Goal: Task Accomplishment & Management: Manage account settings

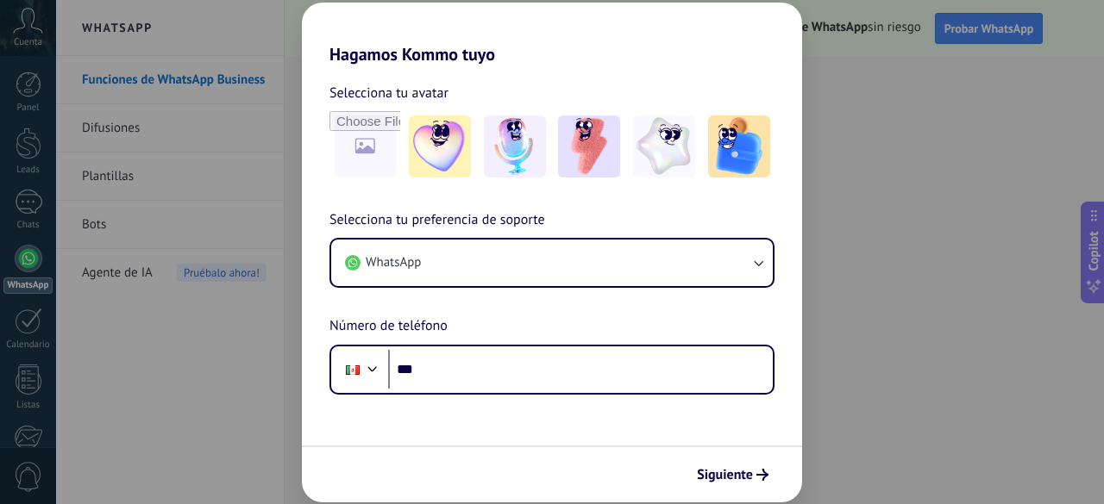
click at [160, 365] on div "Hagamos Kommo tuyo Selecciona tu avatar Selecciona tu preferencia de soporte Wh…" at bounding box center [552, 252] width 1104 height 504
click at [643, 154] on img at bounding box center [664, 147] width 62 height 62
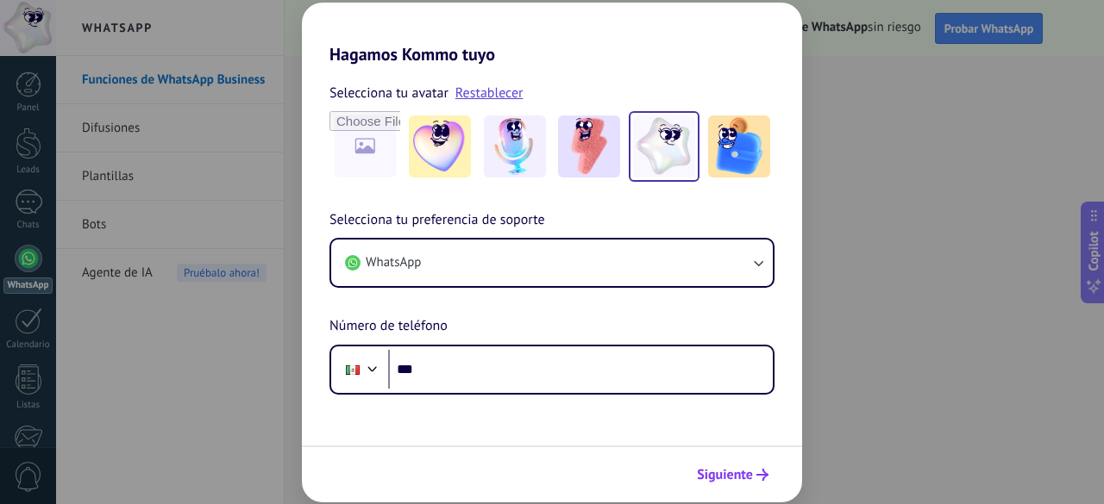
click at [733, 465] on button "Siguiente" at bounding box center [732, 475] width 87 height 29
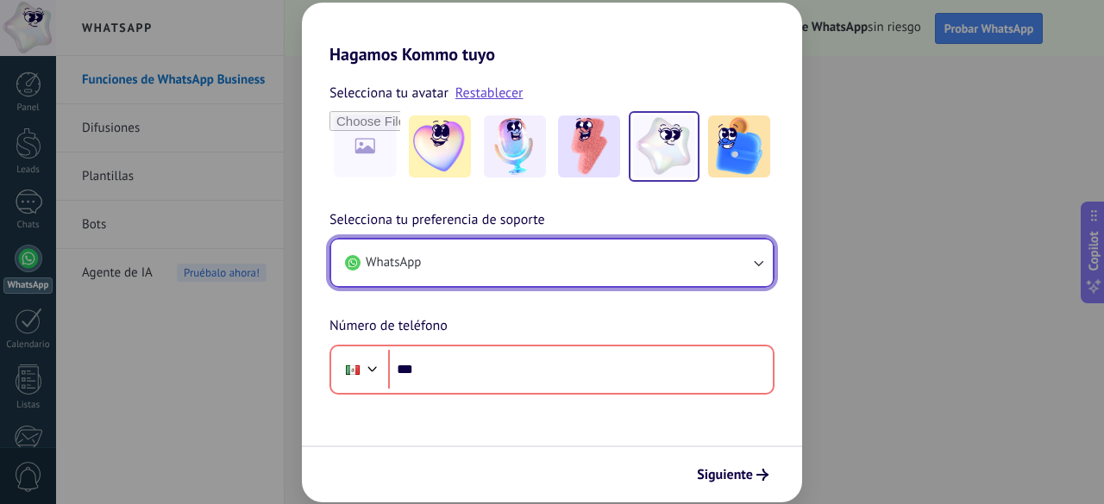
click at [759, 263] on icon "button" at bounding box center [757, 262] width 17 height 17
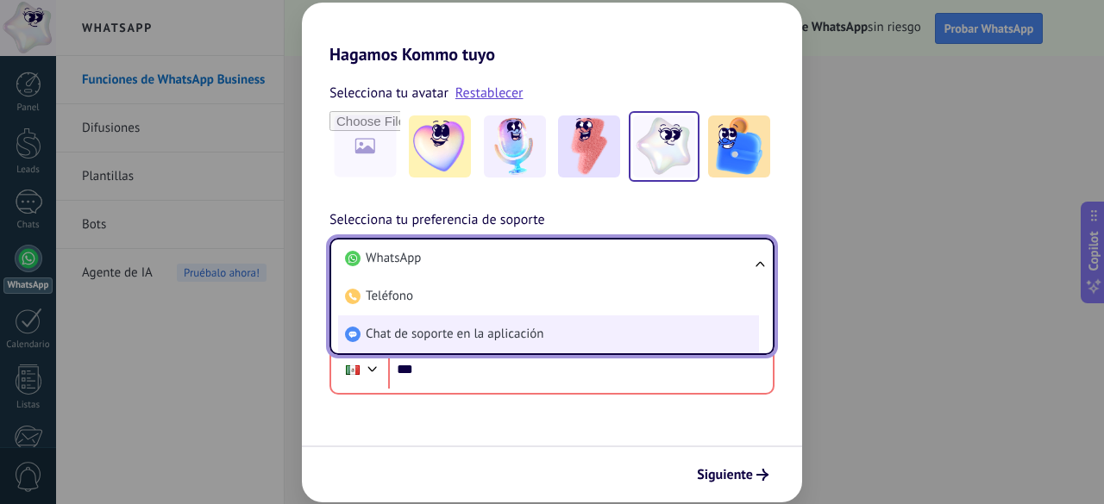
click at [459, 328] on span "Chat de soporte en la aplicación" at bounding box center [455, 334] width 178 height 17
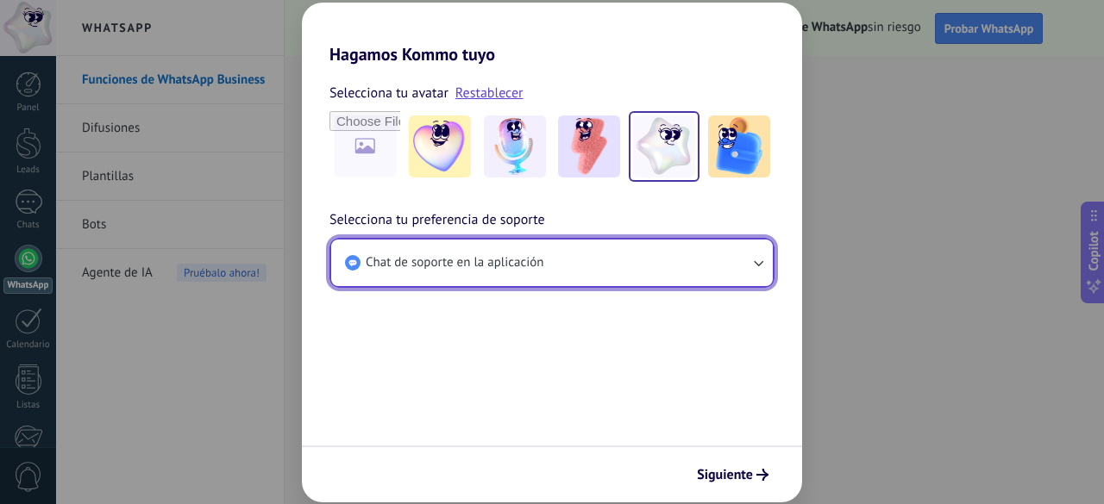
click at [759, 271] on icon "button" at bounding box center [757, 262] width 17 height 17
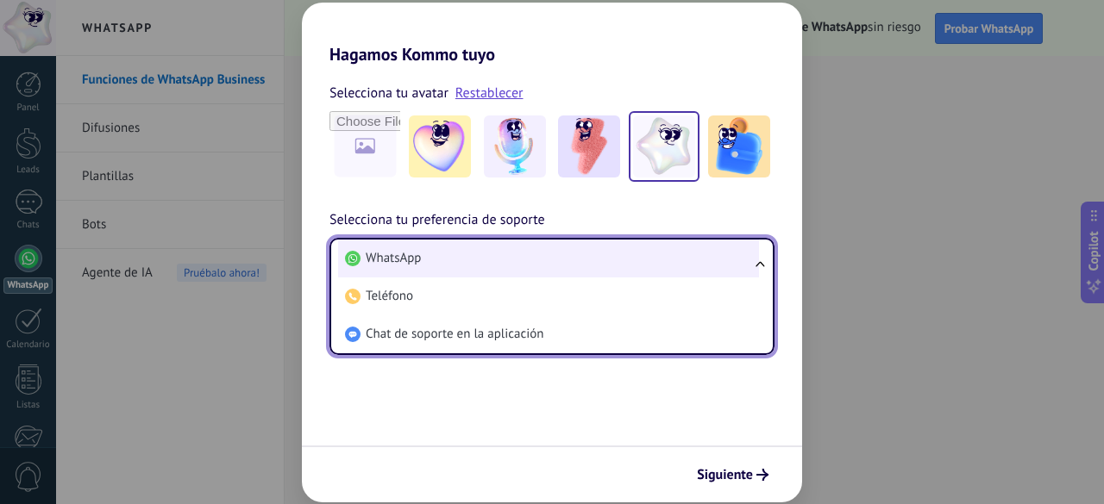
click at [451, 251] on li "WhatsApp" at bounding box center [548, 259] width 421 height 38
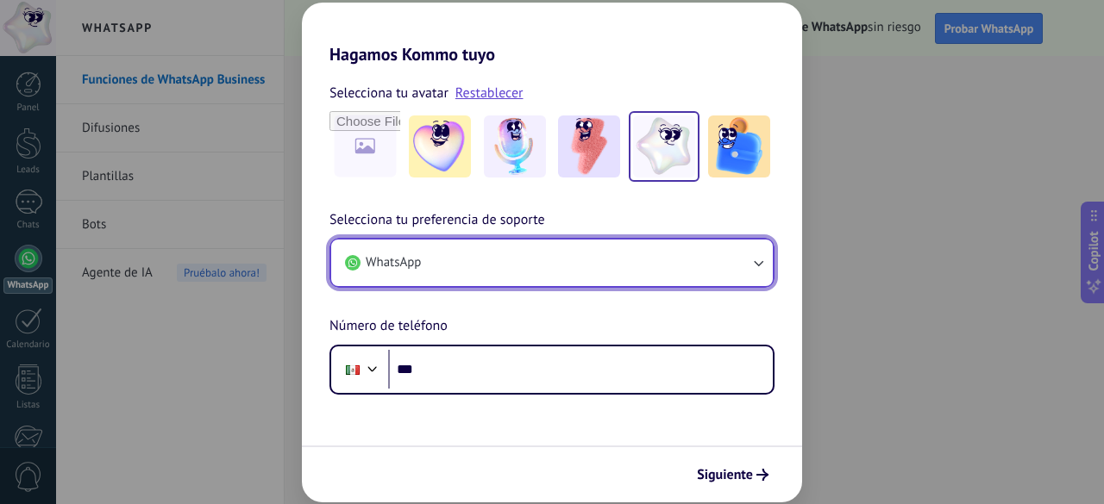
click at [768, 260] on button "WhatsApp" at bounding box center [552, 263] width 442 height 47
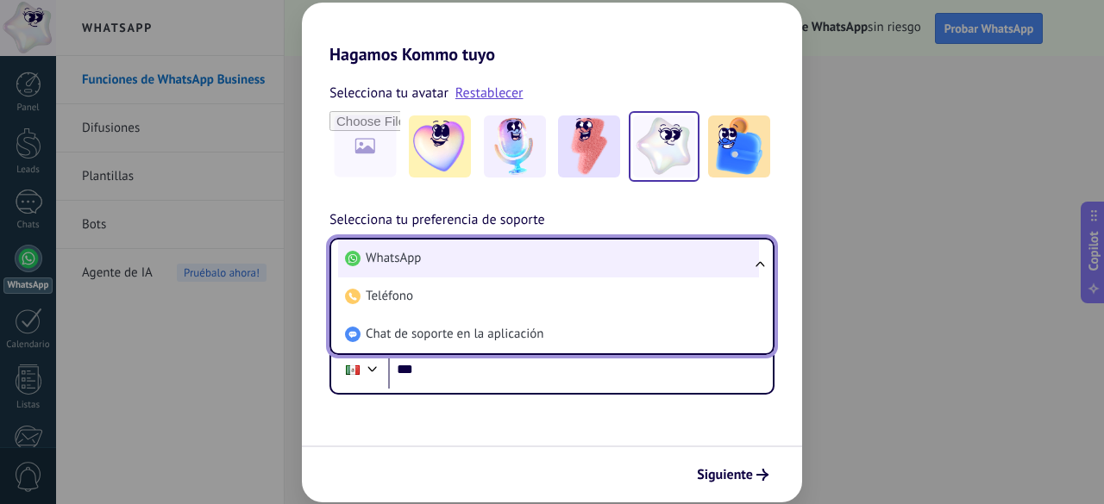
click at [435, 260] on li "WhatsApp" at bounding box center [548, 259] width 421 height 38
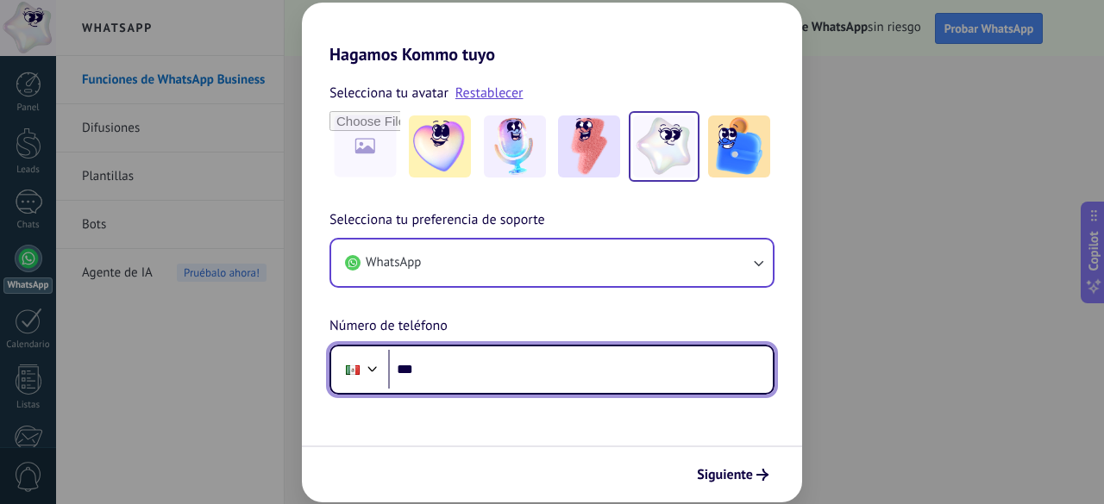
click at [454, 364] on input "***" at bounding box center [580, 370] width 385 height 40
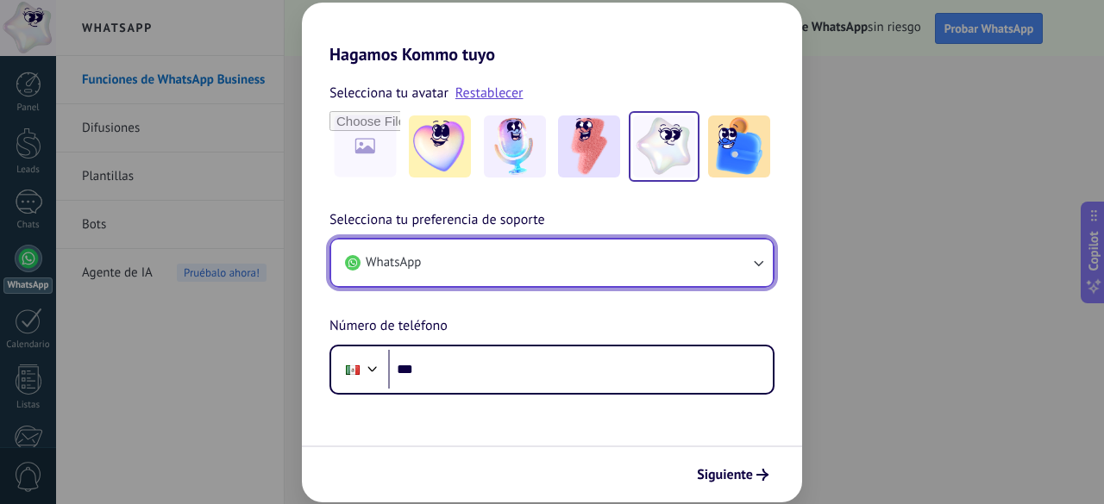
click at [494, 249] on button "WhatsApp" at bounding box center [552, 263] width 442 height 47
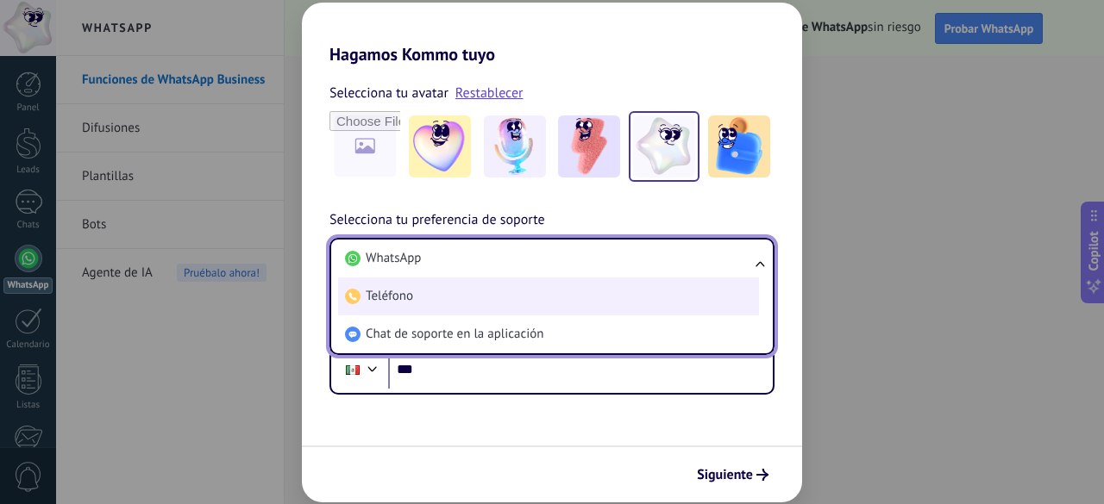
click at [471, 297] on li "Teléfono" at bounding box center [548, 297] width 421 height 38
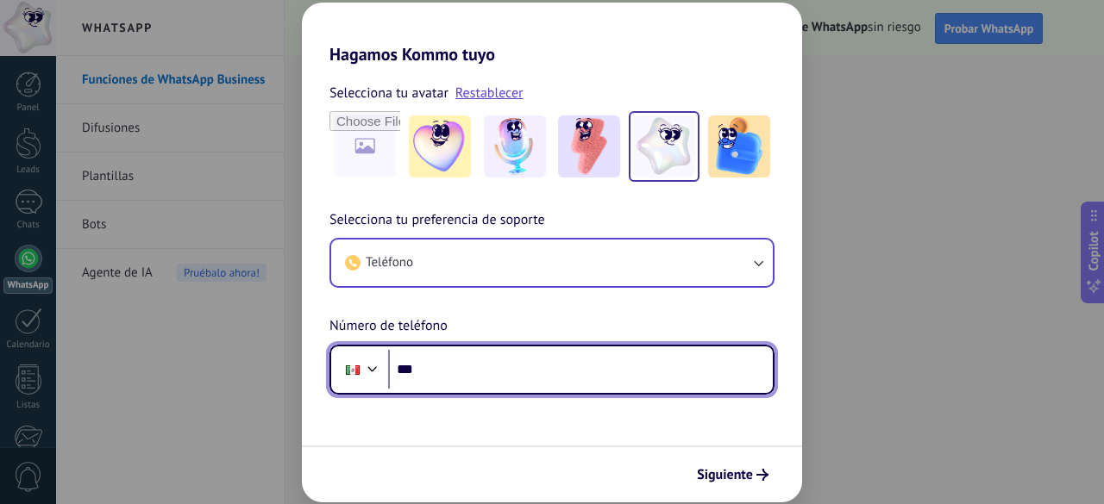
click at [476, 361] on input "***" at bounding box center [580, 370] width 385 height 40
type input "**********"
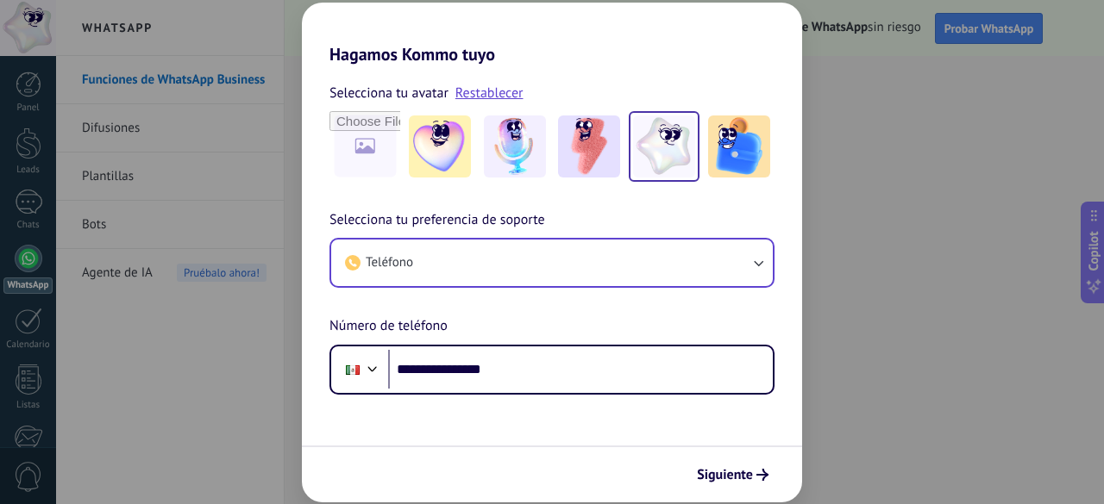
click at [590, 396] on form "**********" at bounding box center [552, 284] width 500 height 438
click at [729, 480] on span "Siguiente" at bounding box center [725, 475] width 56 height 12
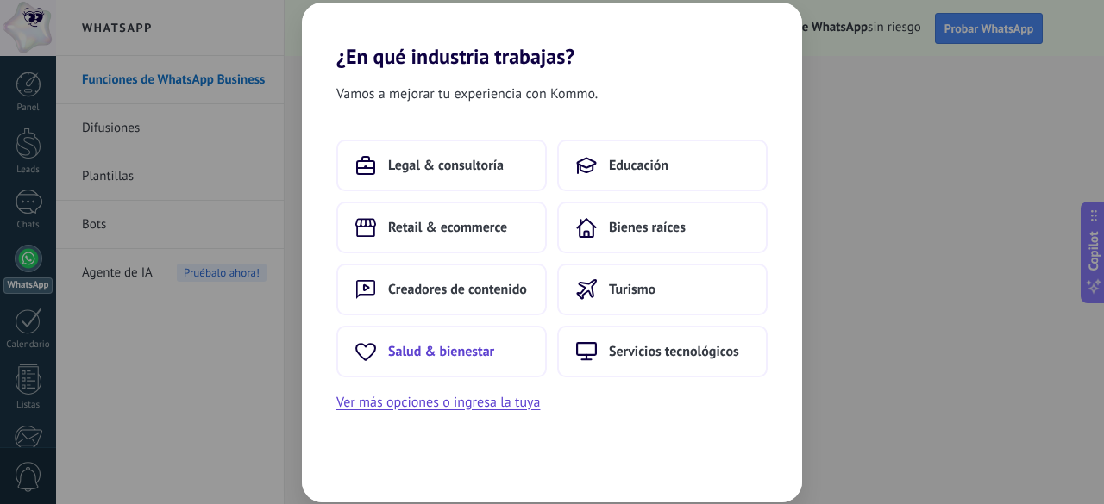
click at [432, 354] on span "Salud & bienestar" at bounding box center [441, 351] width 106 height 17
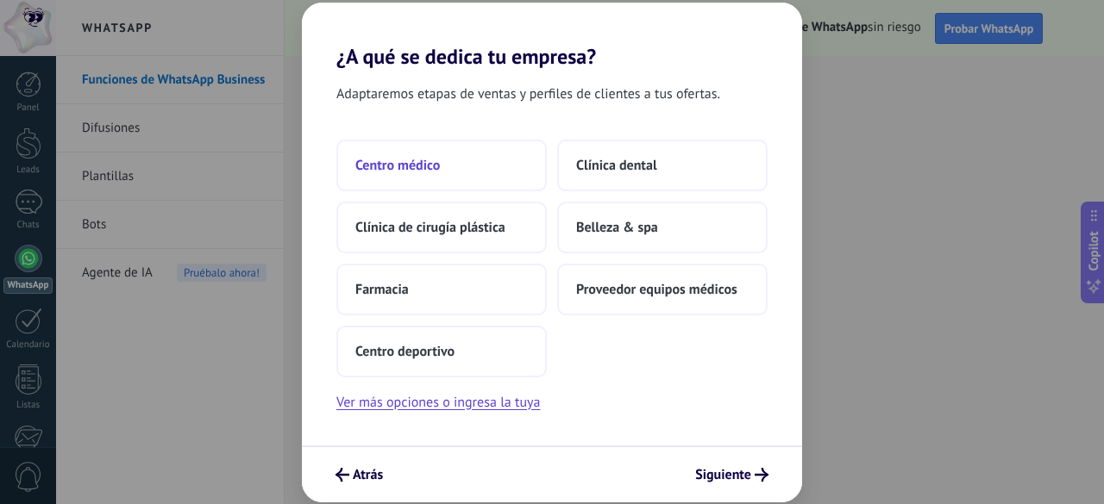
click at [397, 160] on span "Centro médico" at bounding box center [397, 165] width 85 height 17
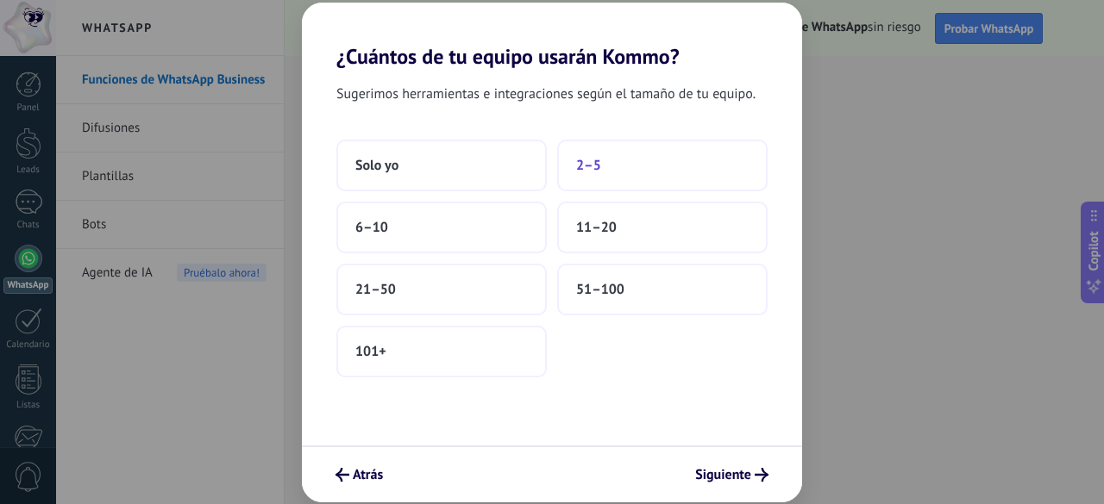
click at [633, 166] on button "2–5" at bounding box center [662, 166] width 210 height 52
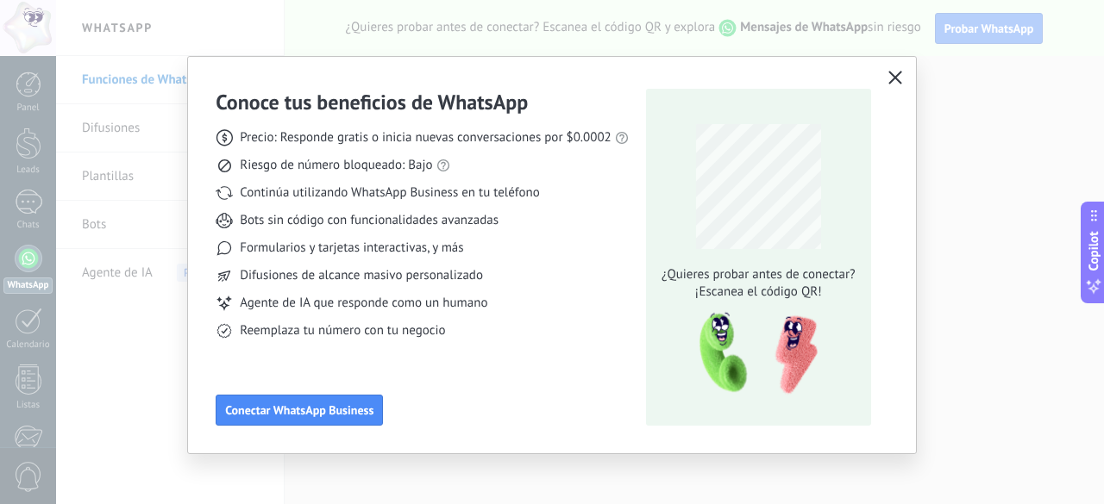
click at [897, 77] on icon "button" at bounding box center [895, 78] width 14 height 14
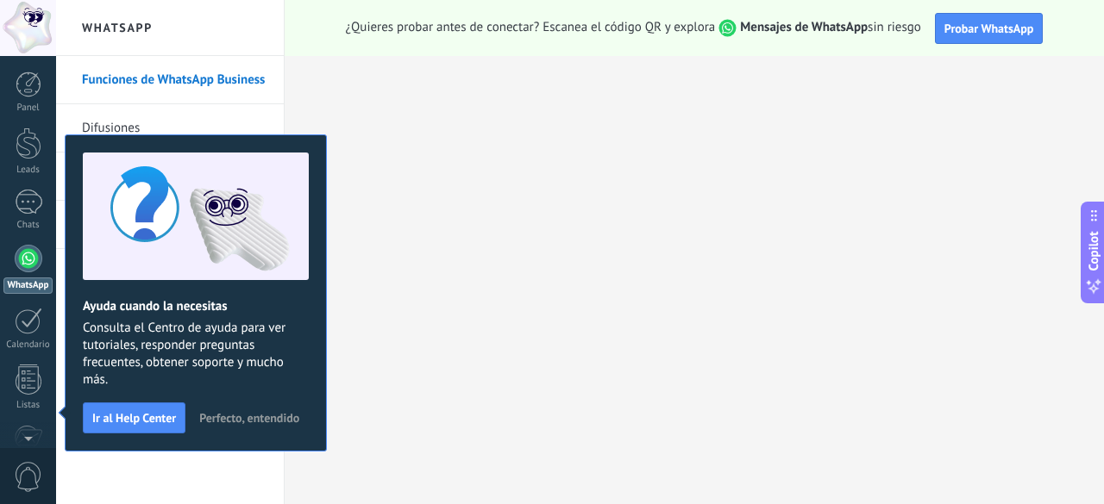
click at [249, 417] on span "Perfecto, entendido" at bounding box center [249, 418] width 100 height 12
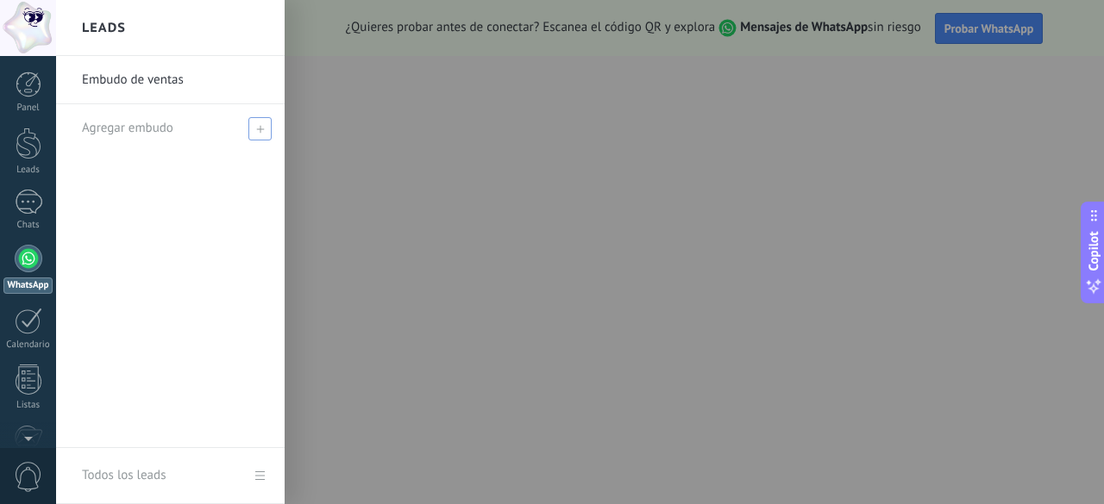
click at [171, 122] on span "Agregar embudo" at bounding box center [127, 128] width 91 height 16
click at [208, 131] on input "text" at bounding box center [163, 129] width 162 height 28
click at [164, 227] on div "Embudo de ventas" at bounding box center [170, 252] width 229 height 392
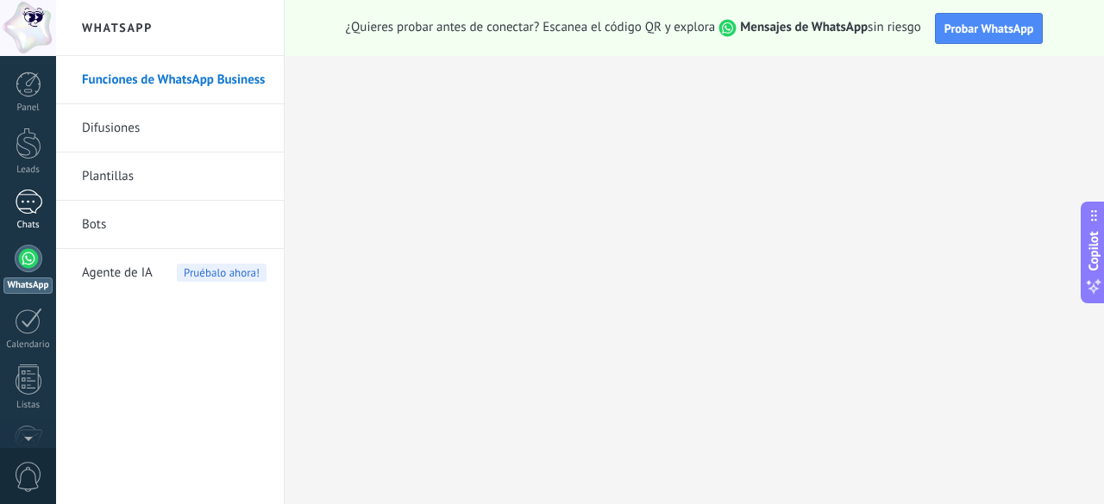
click at [32, 203] on div at bounding box center [29, 202] width 28 height 25
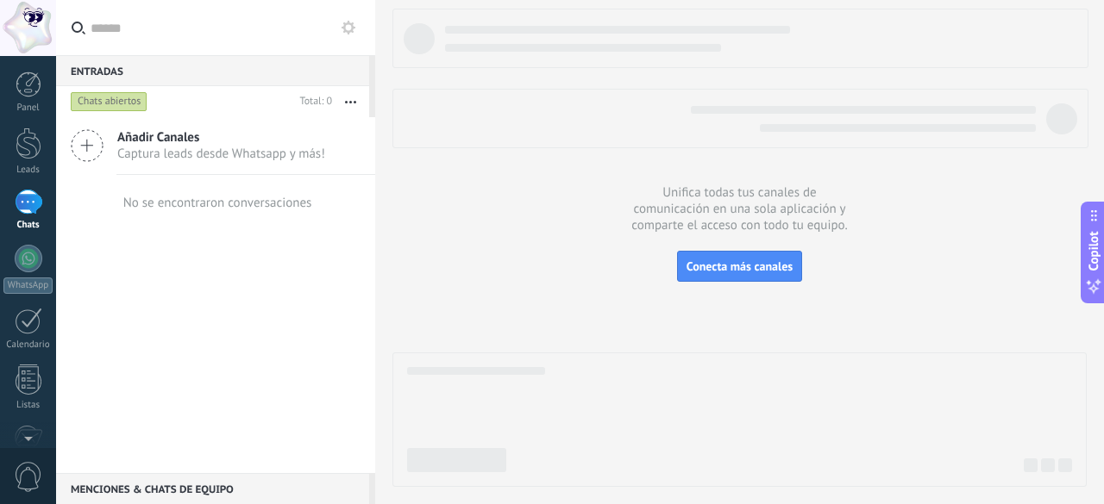
click at [141, 146] on span "Captura leads desde Whatsapp y más!" at bounding box center [221, 154] width 208 height 16
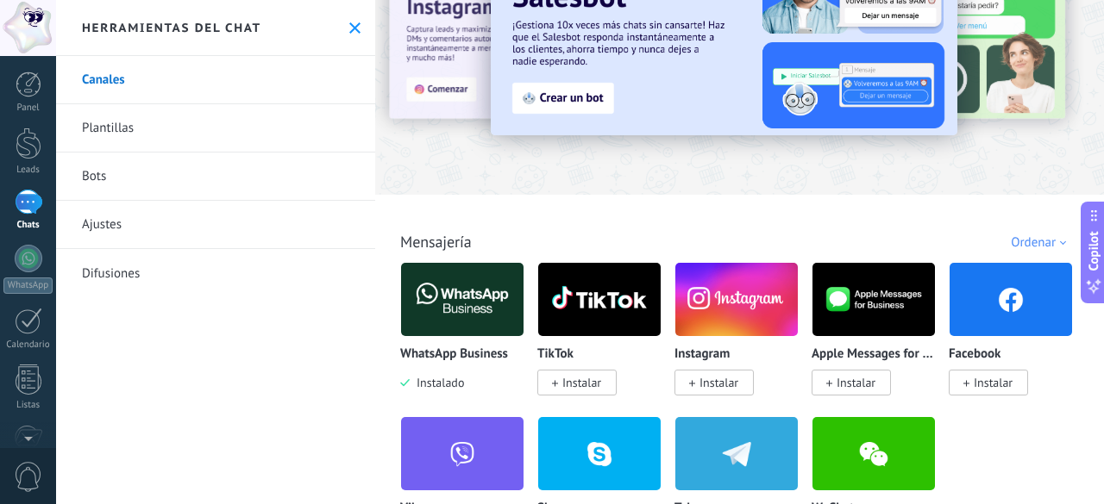
scroll to position [172, 0]
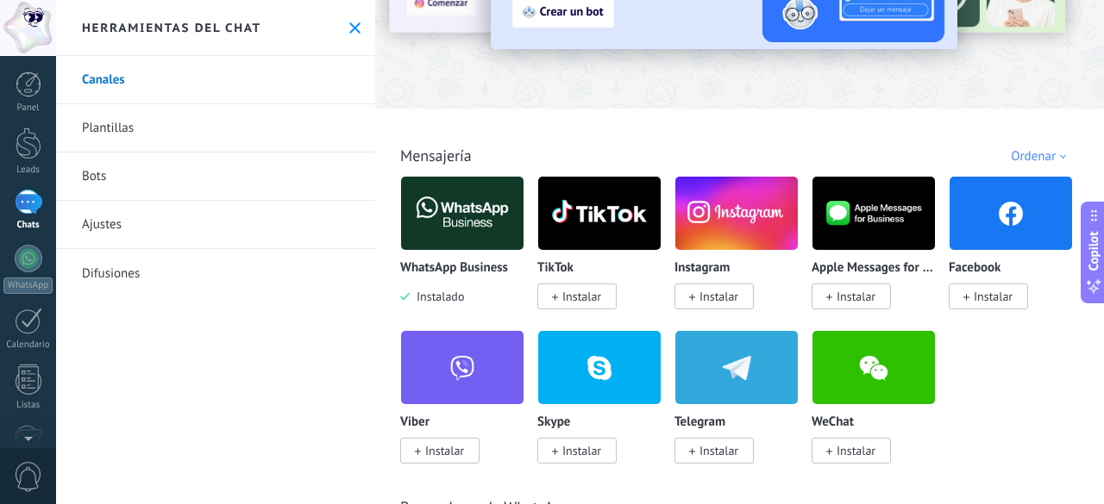
click at [1012, 216] on img at bounding box center [1010, 214] width 122 height 84
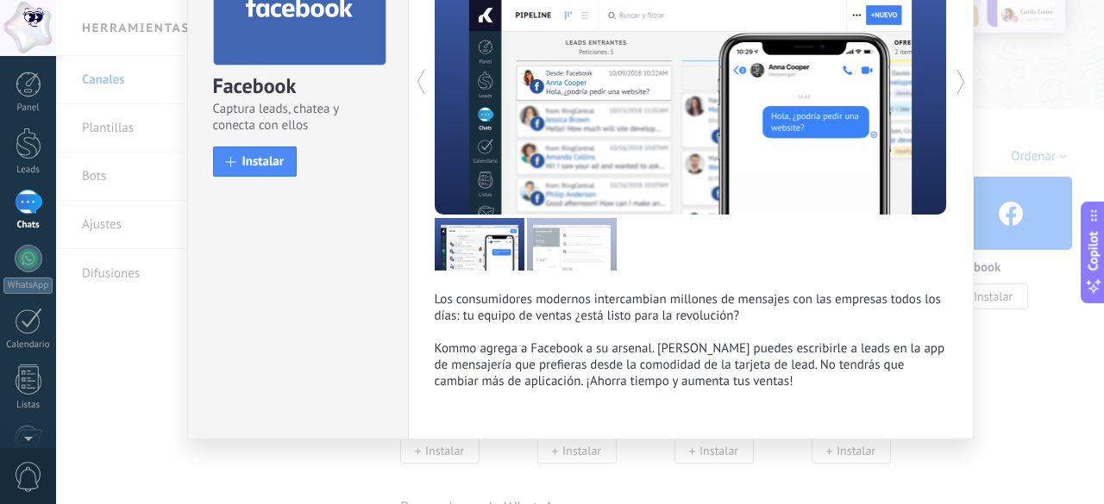
scroll to position [0, 0]
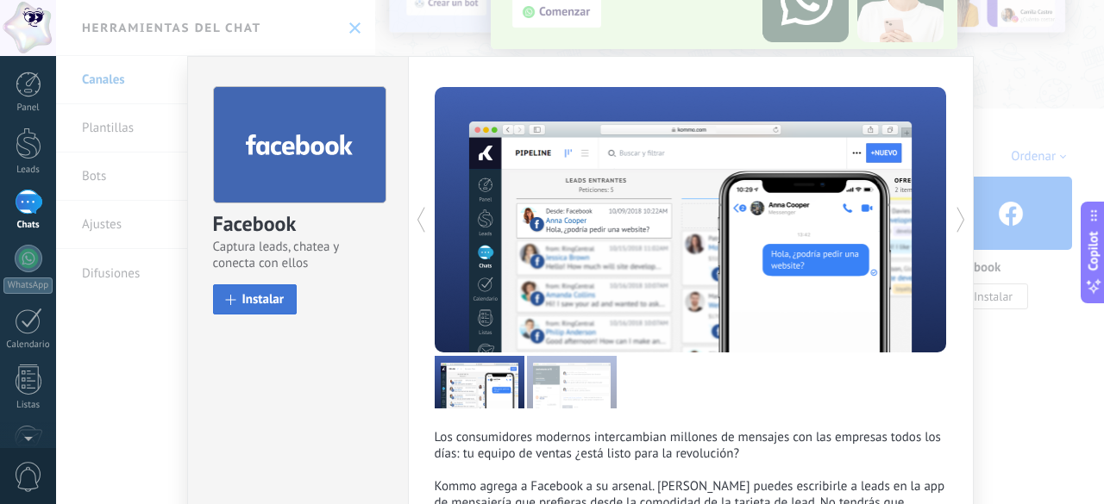
click at [283, 306] on button "Instalar" at bounding box center [255, 300] width 85 height 30
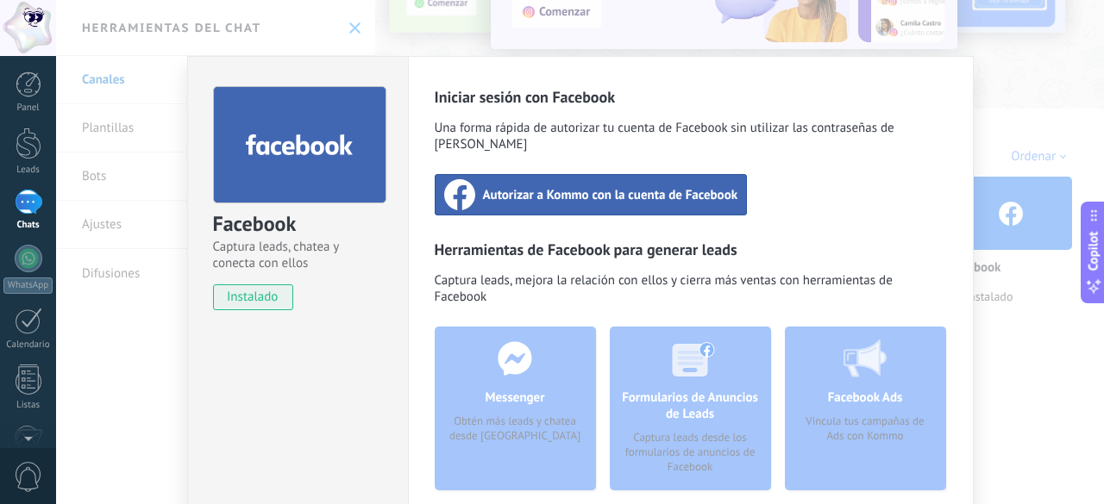
click at [540, 186] on span "Autorizar a Kommo con la cuenta de Facebook" at bounding box center [610, 194] width 255 height 17
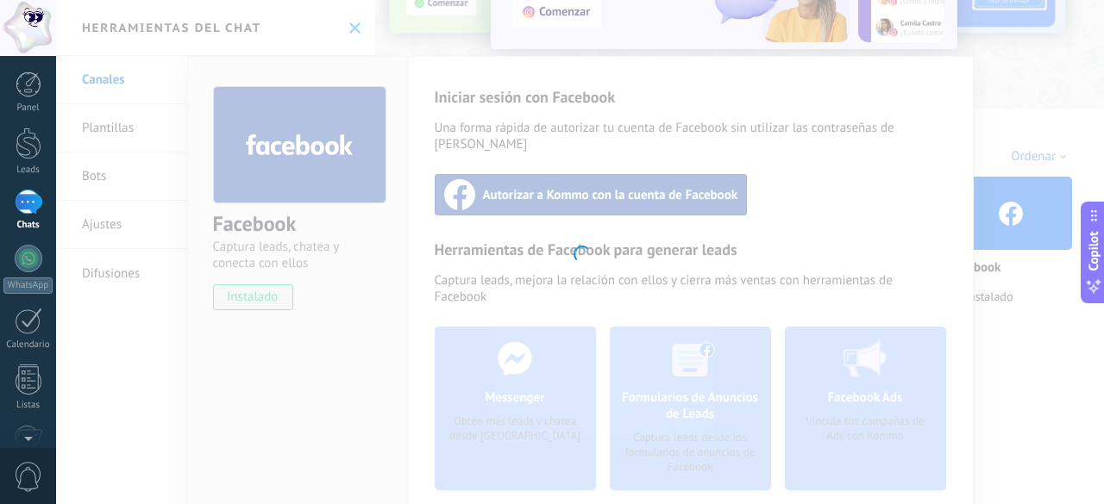
click at [773, 158] on div at bounding box center [580, 252] width 1048 height 504
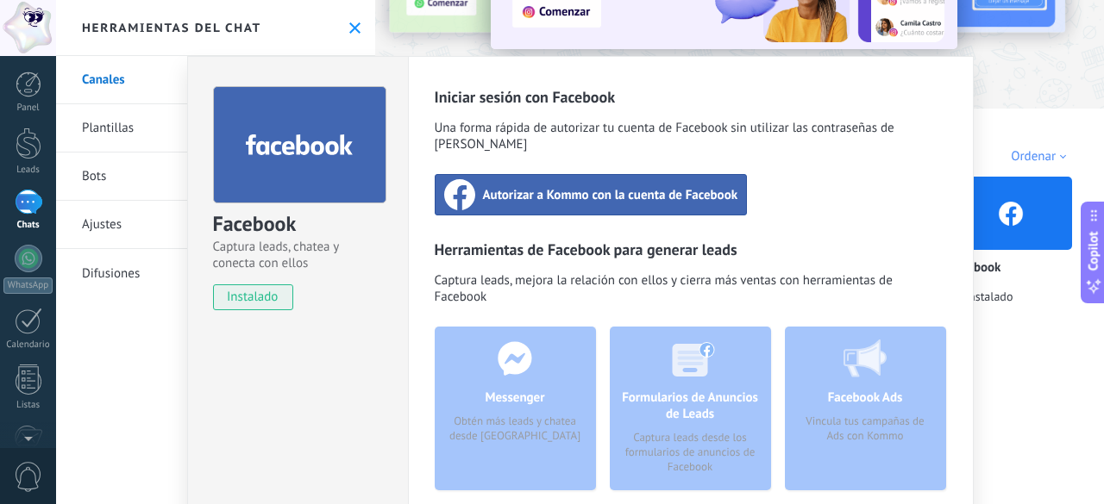
scroll to position [86, 0]
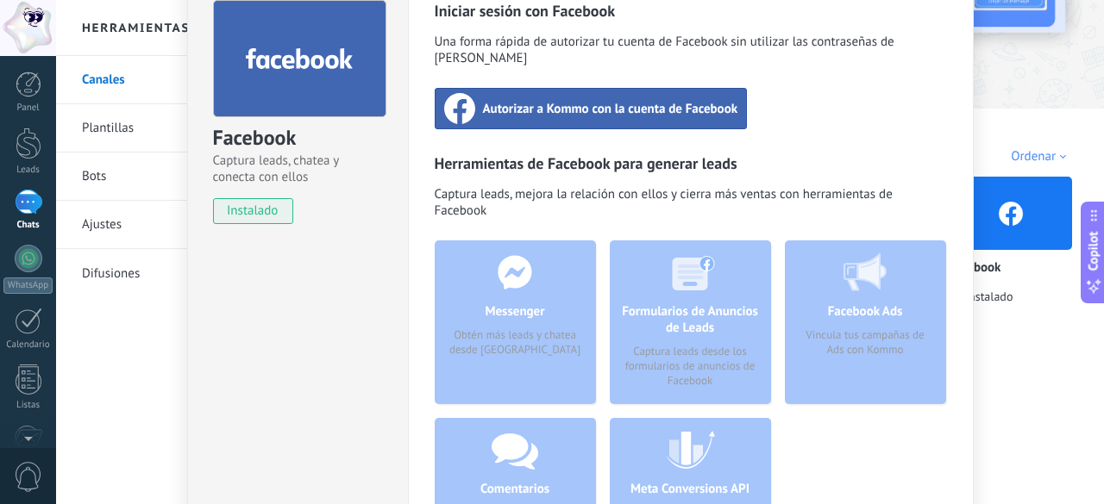
click at [550, 269] on div "Messenger Obtén más leads y chatea desde [GEOGRAPHIC_DATA]" at bounding box center [515, 323] width 161 height 164
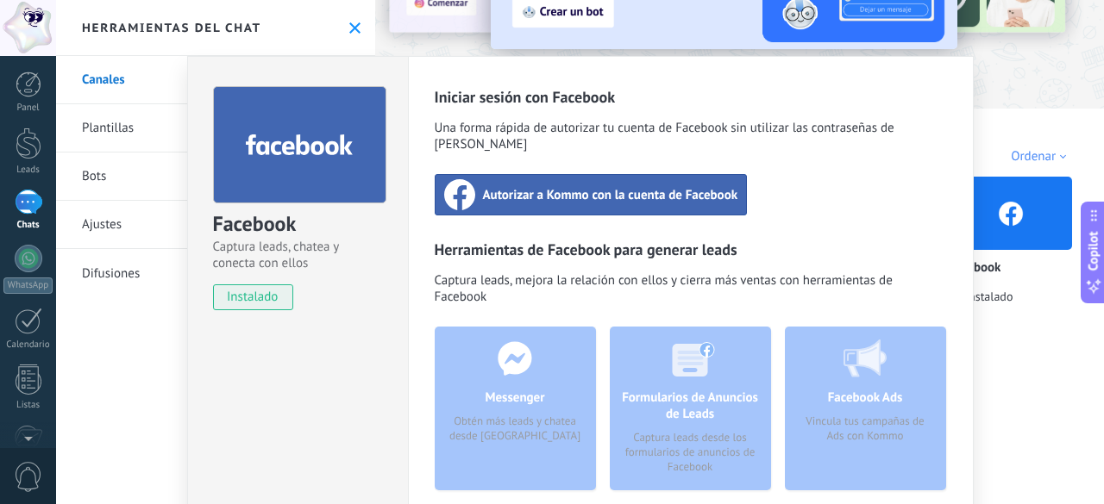
click at [152, 16] on div "Facebook Captura leads, chatea y conecta con ellos instalado Desinstalar Inicia…" at bounding box center [580, 252] width 1048 height 504
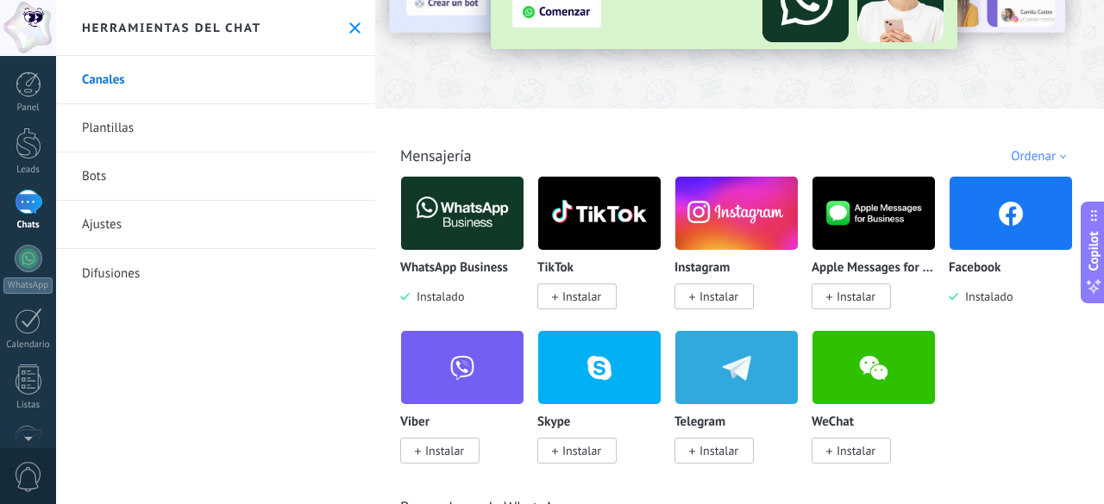
click at [107, 133] on link "Plantillas" at bounding box center [215, 128] width 319 height 48
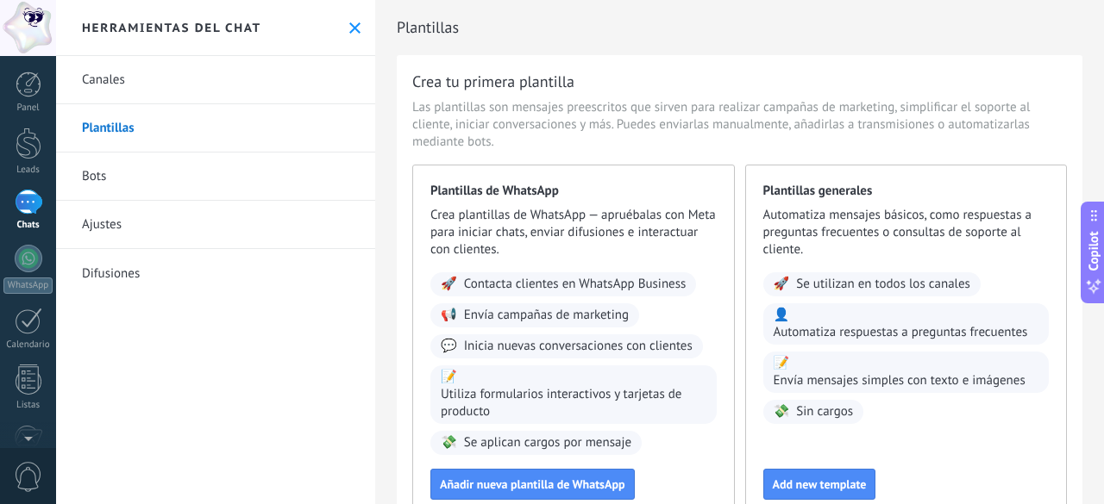
click at [102, 173] on link "Bots" at bounding box center [215, 177] width 319 height 48
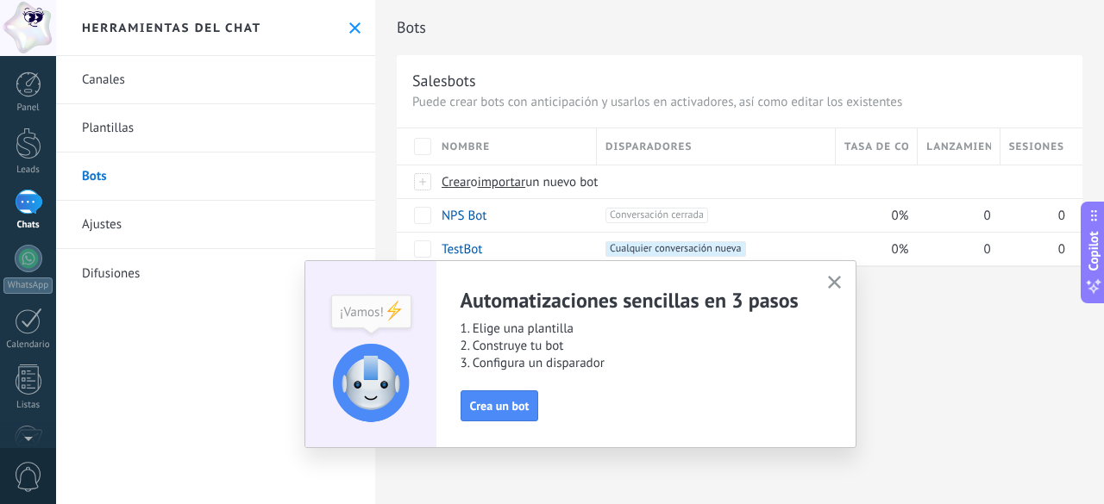
click at [835, 282] on use "button" at bounding box center [834, 282] width 13 height 13
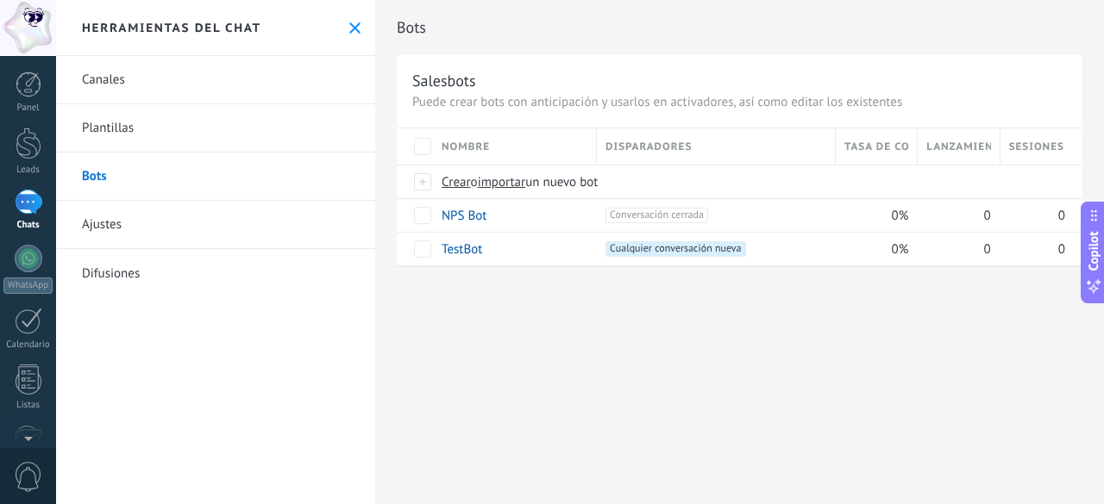
click at [121, 226] on link "Ajustes" at bounding box center [215, 225] width 319 height 48
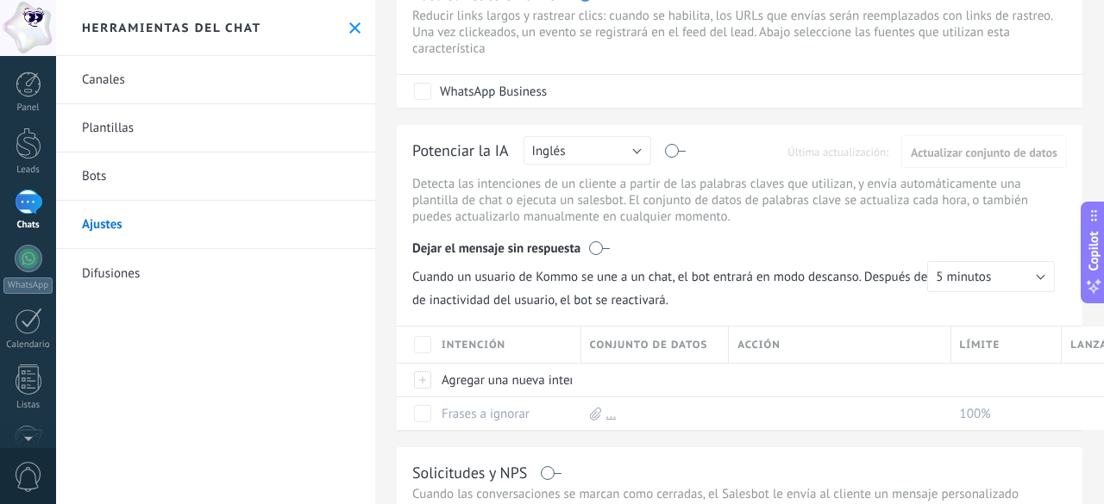
scroll to position [172, 0]
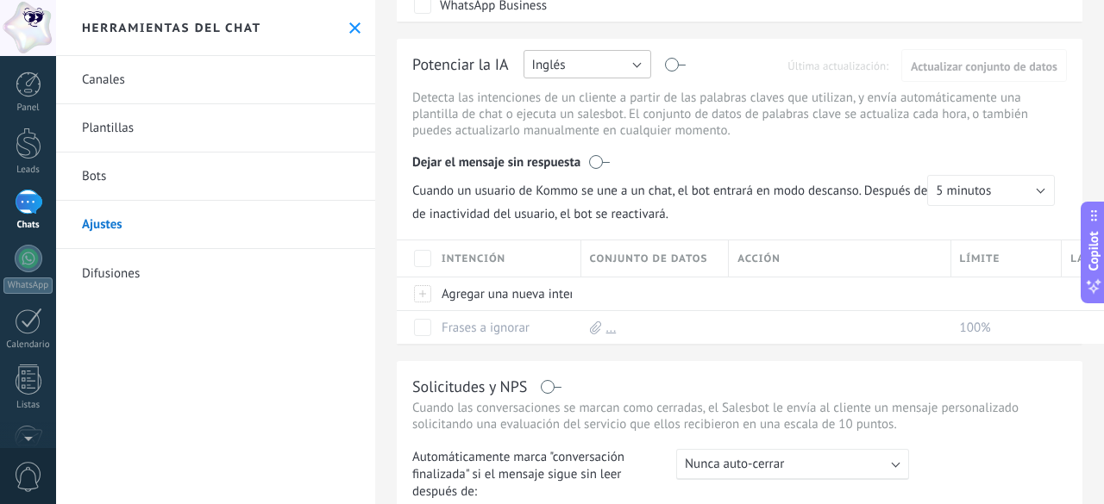
click at [638, 65] on button "Inglés" at bounding box center [587, 64] width 128 height 28
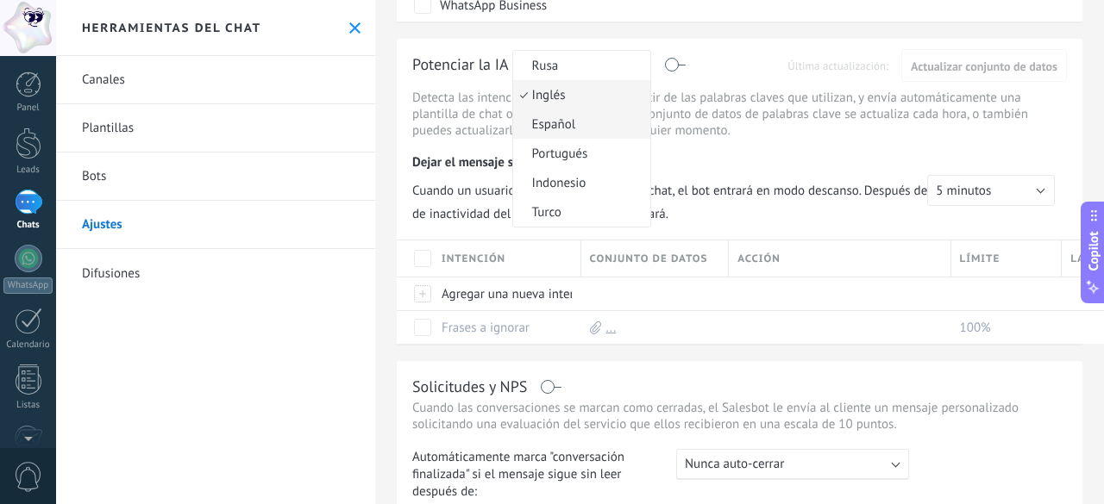
click at [593, 132] on span "Español" at bounding box center [579, 124] width 132 height 16
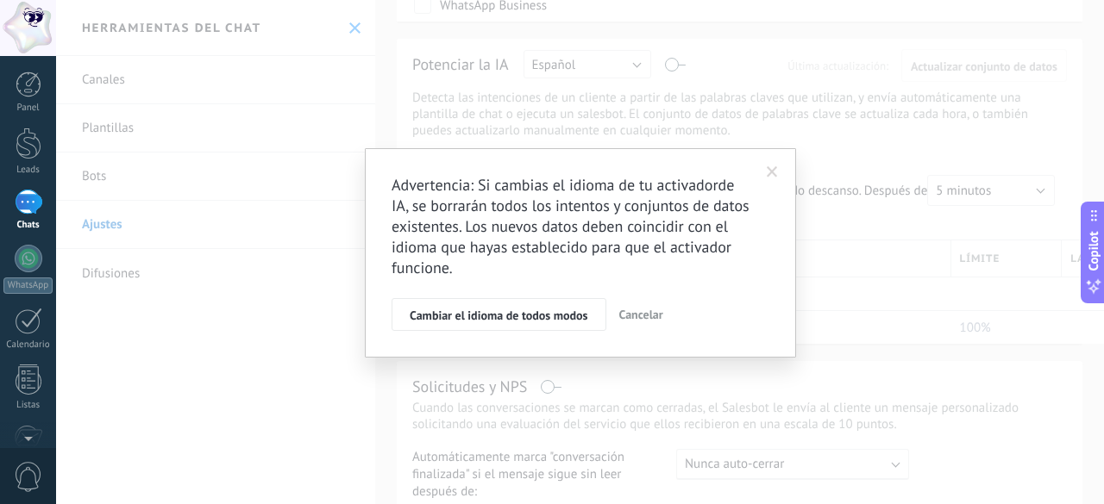
click at [774, 173] on span at bounding box center [772, 172] width 11 height 12
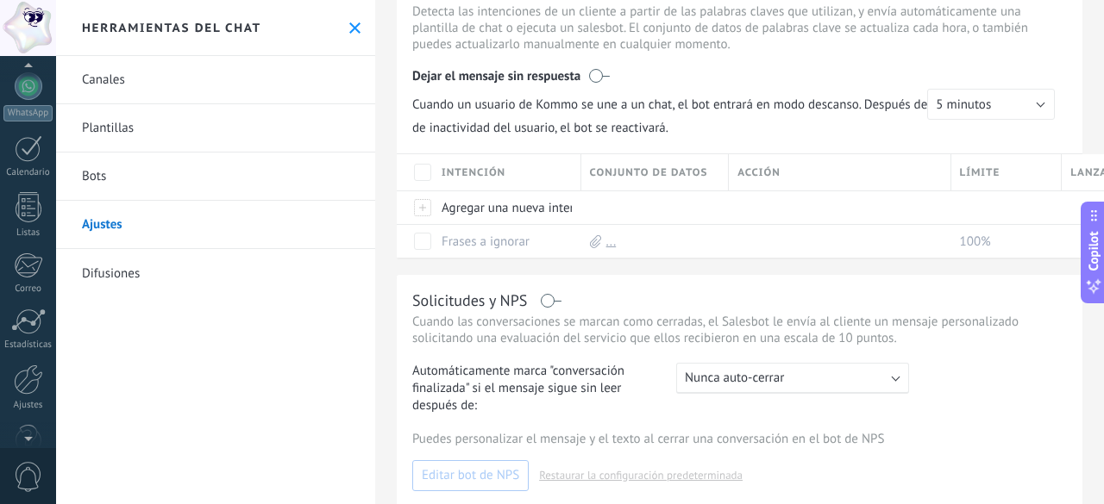
scroll to position [211, 0]
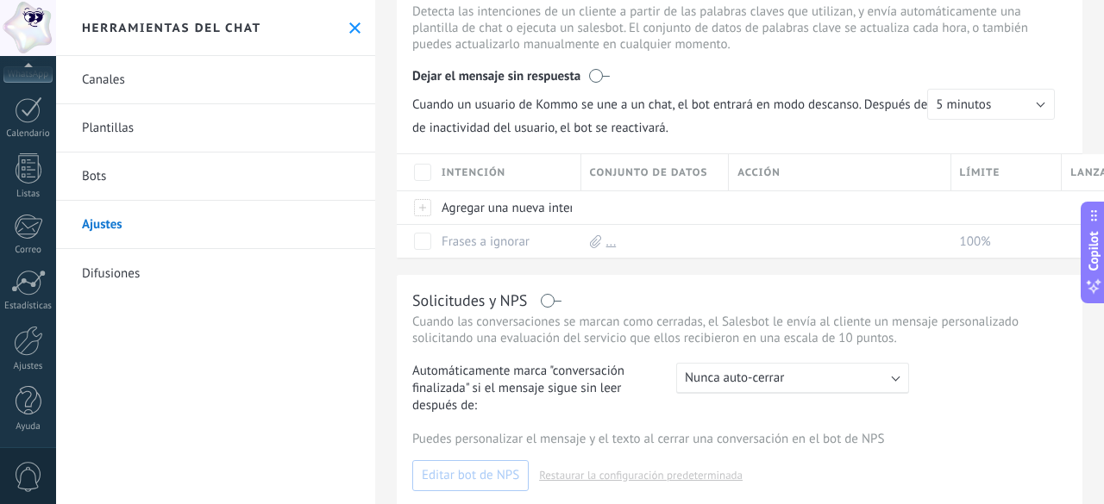
click at [24, 469] on span "0" at bounding box center [28, 477] width 29 height 30
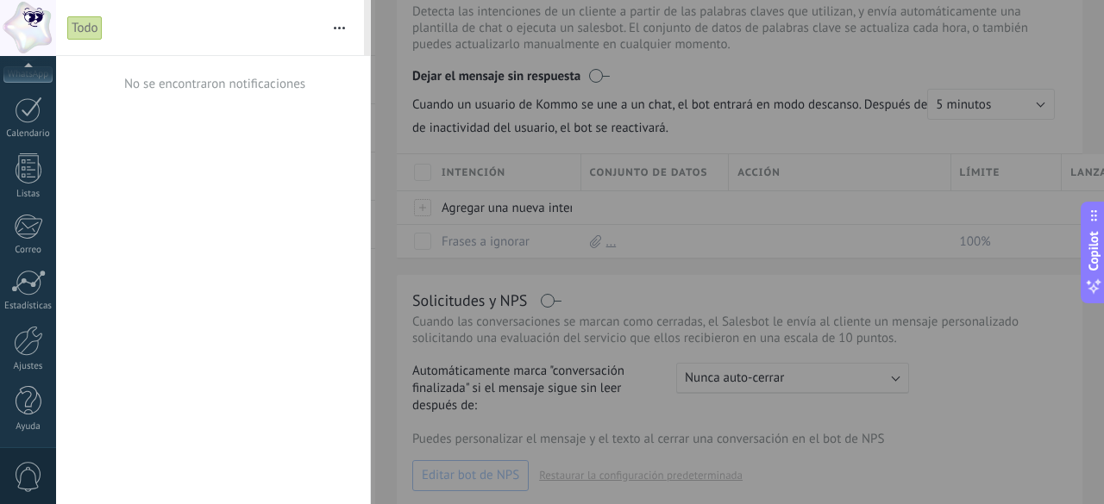
click at [25, 468] on span "0" at bounding box center [28, 477] width 29 height 30
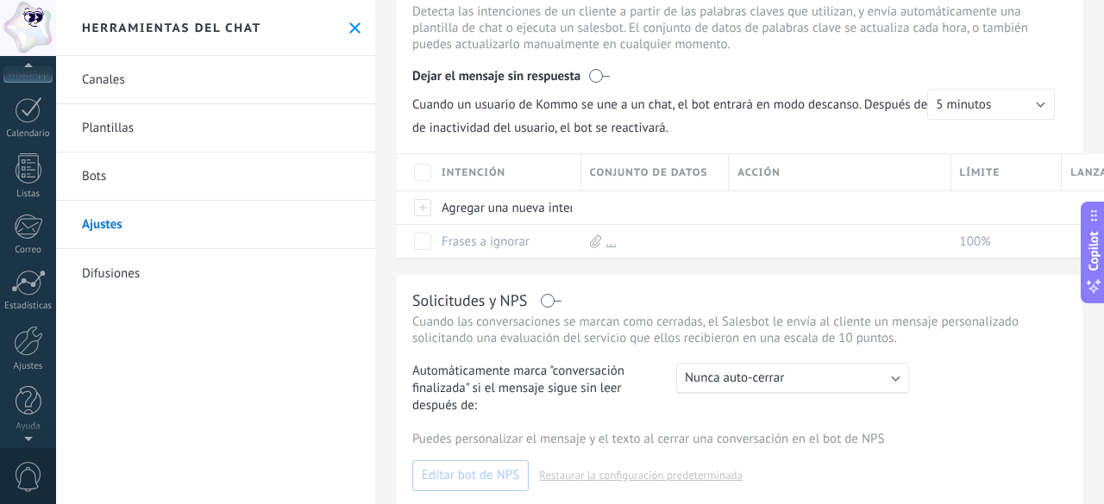
scroll to position [193, 0]
click at [34, 40] on div at bounding box center [28, 28] width 56 height 56
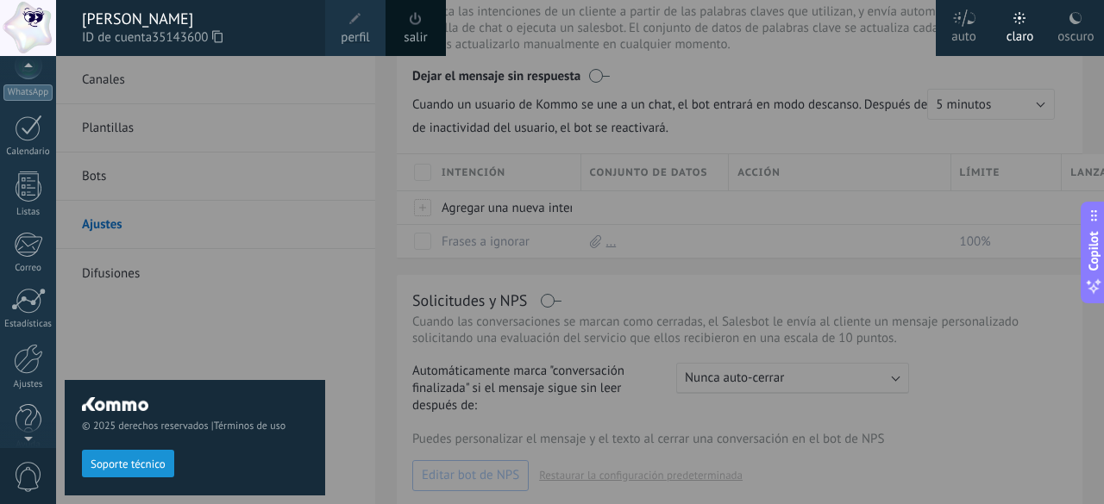
click at [357, 35] on span "perfil" at bounding box center [355, 37] width 28 height 19
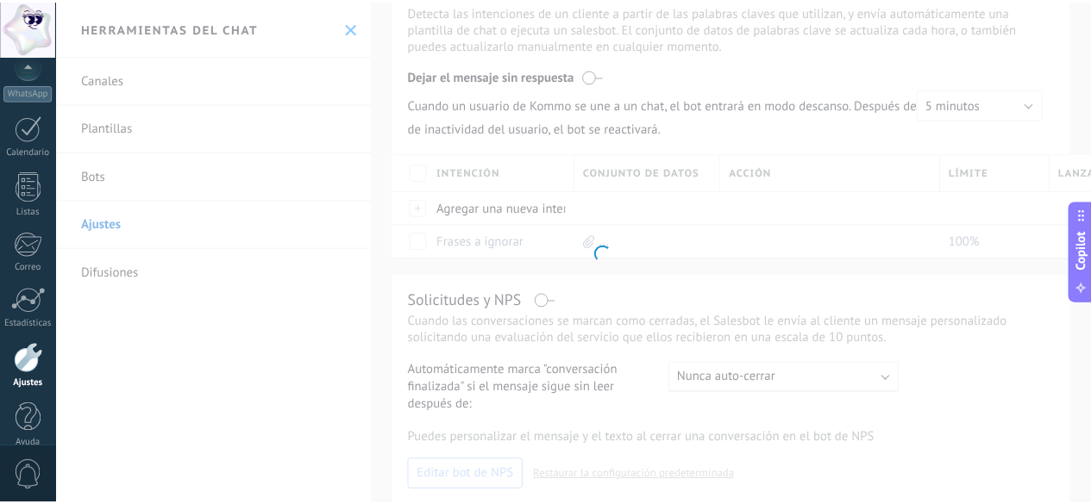
scroll to position [211, 0]
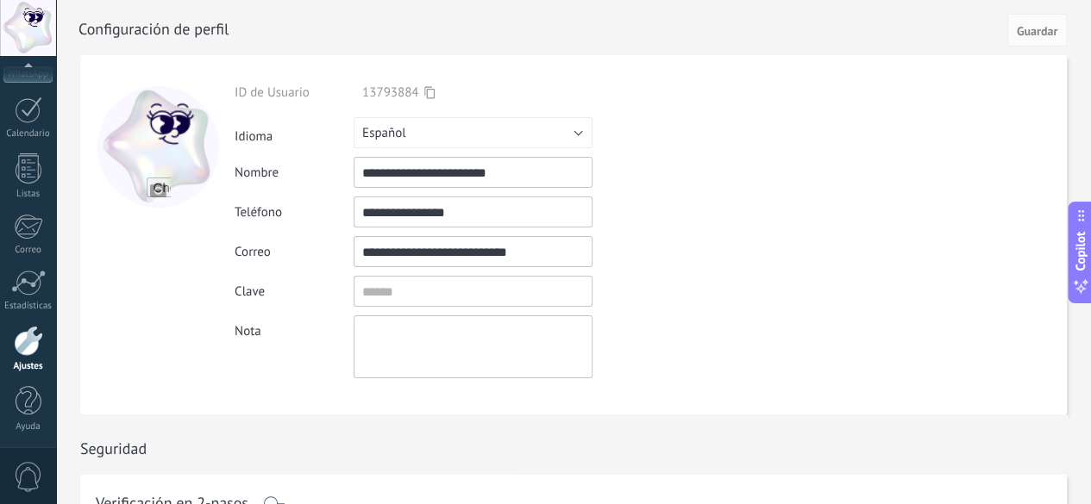
drag, startPoint x: 533, startPoint y: 170, endPoint x: 205, endPoint y: 172, distance: 327.7
click at [205, 172] on form "**********" at bounding box center [573, 235] width 987 height 360
type input "**********"
click at [1030, 34] on span "Guardar" at bounding box center [1037, 31] width 41 height 12
click at [1033, 26] on span "Guardar" at bounding box center [1037, 31] width 41 height 12
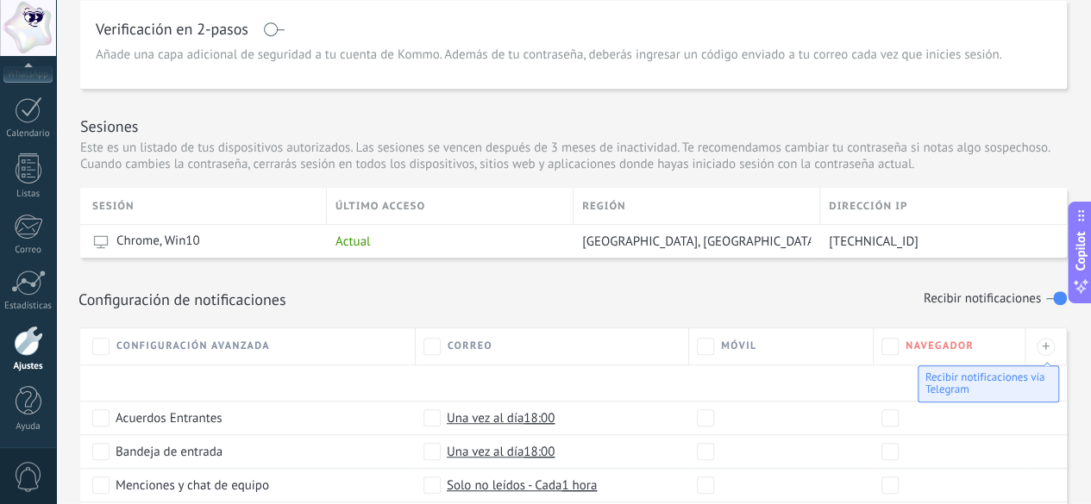
scroll to position [0, 0]
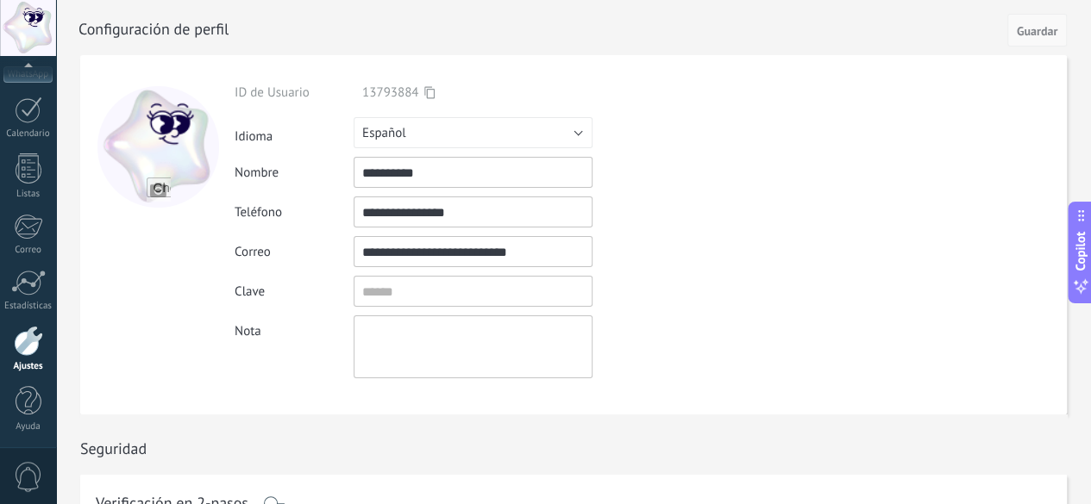
click at [1033, 25] on span "Guardar" at bounding box center [1037, 31] width 41 height 12
click at [1035, 28] on span "Guardar" at bounding box center [1037, 31] width 41 height 12
click at [17, 18] on div at bounding box center [28, 28] width 56 height 56
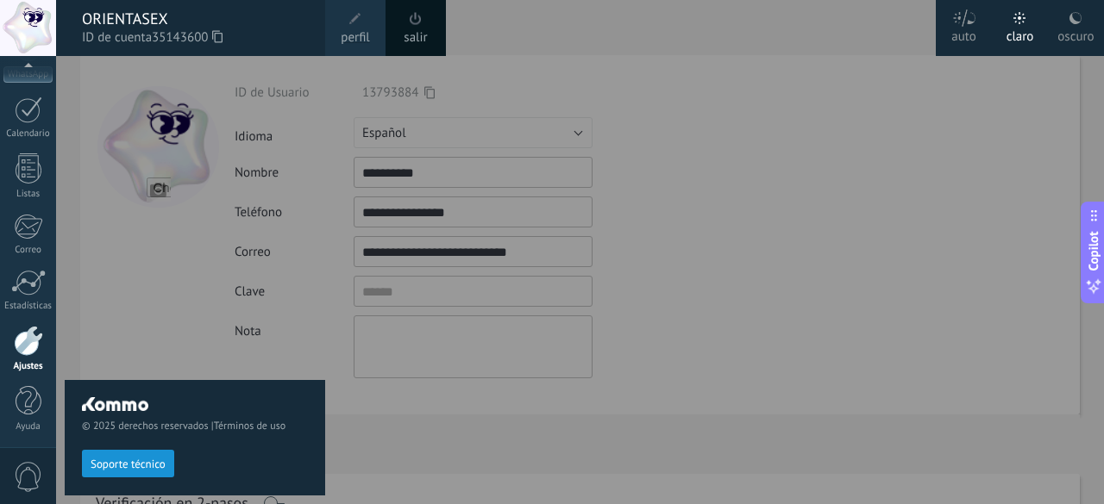
click at [17, 18] on div at bounding box center [28, 28] width 56 height 56
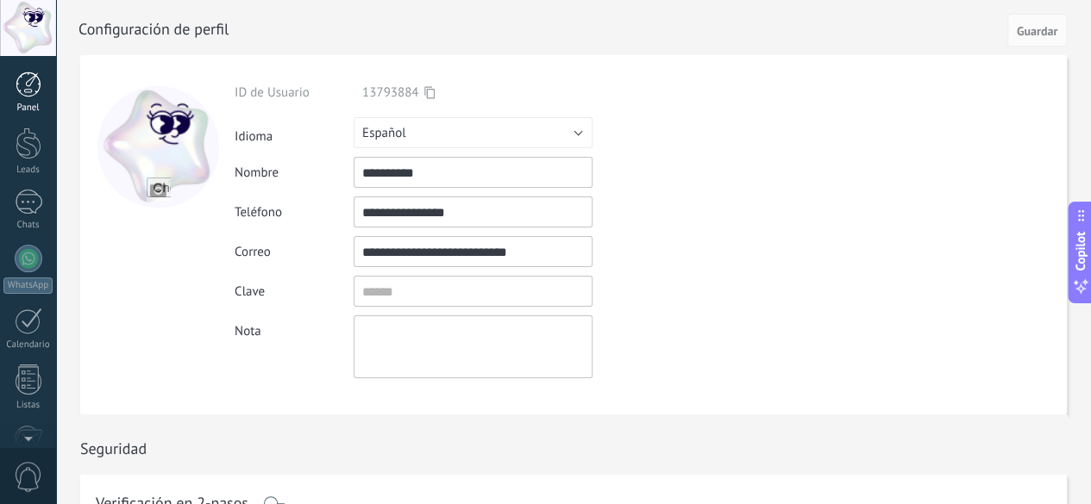
click at [26, 99] on link "Panel" at bounding box center [28, 93] width 56 height 42
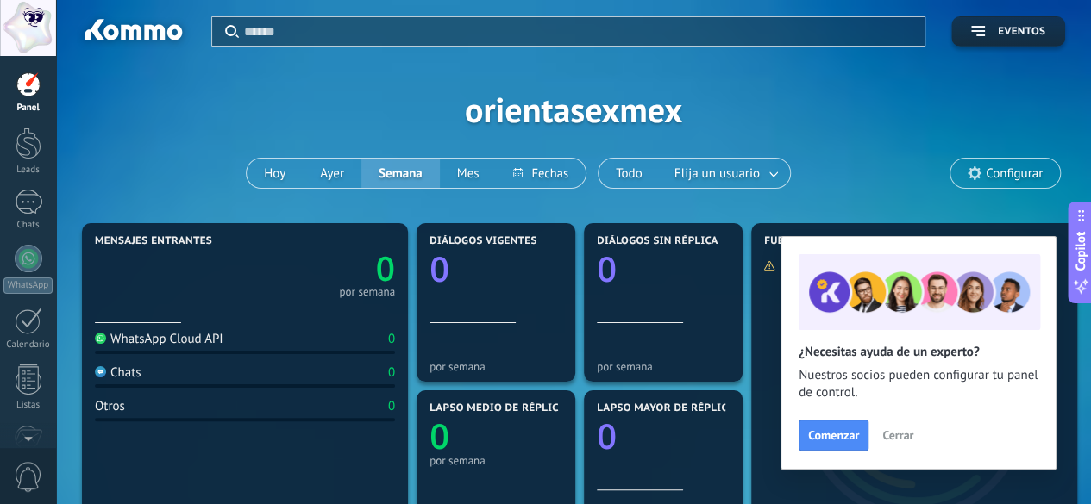
click at [888, 433] on span "Cerrar" at bounding box center [897, 435] width 31 height 12
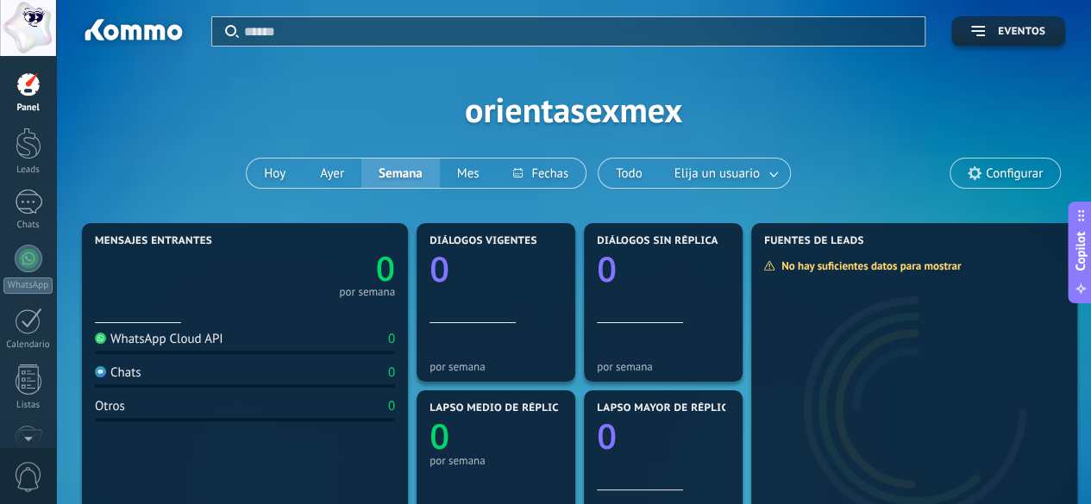
click at [1085, 253] on span "Copilot" at bounding box center [1080, 251] width 17 height 40
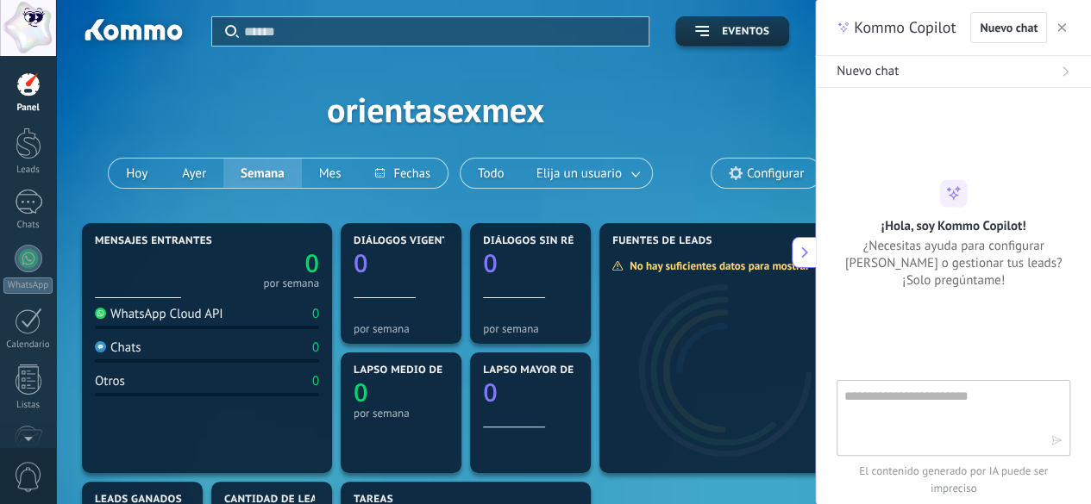
click at [1066, 24] on button "button" at bounding box center [1061, 27] width 17 height 21
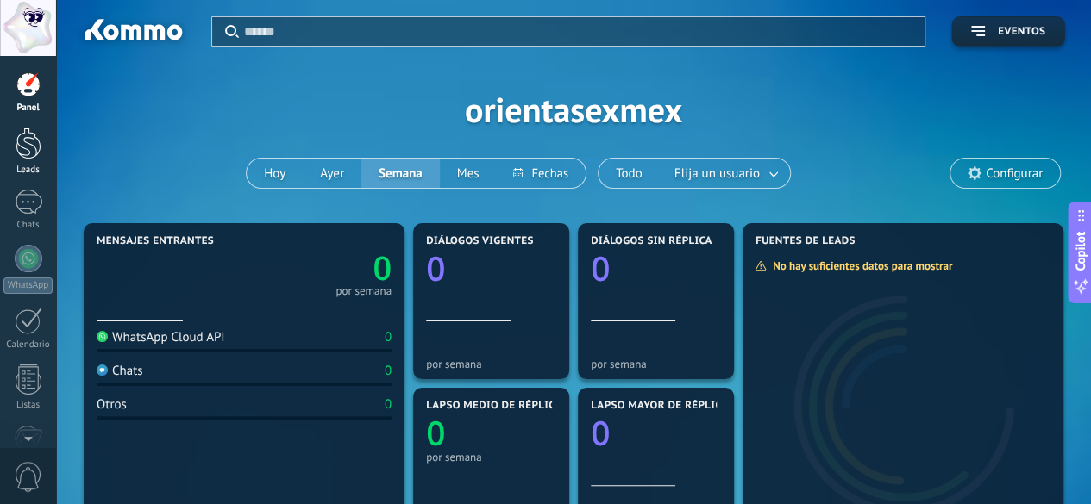
click at [19, 149] on div at bounding box center [29, 144] width 26 height 32
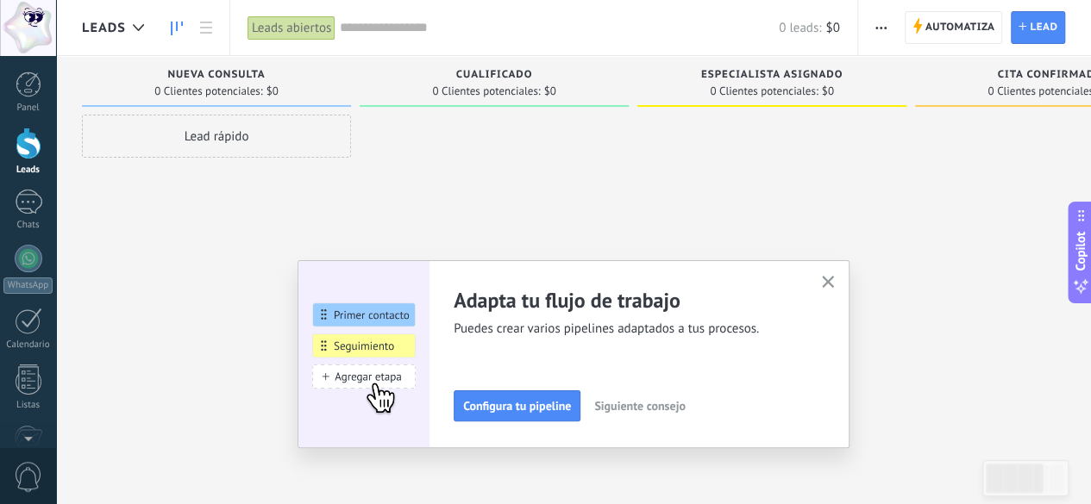
click at [835, 278] on use "button" at bounding box center [828, 282] width 13 height 13
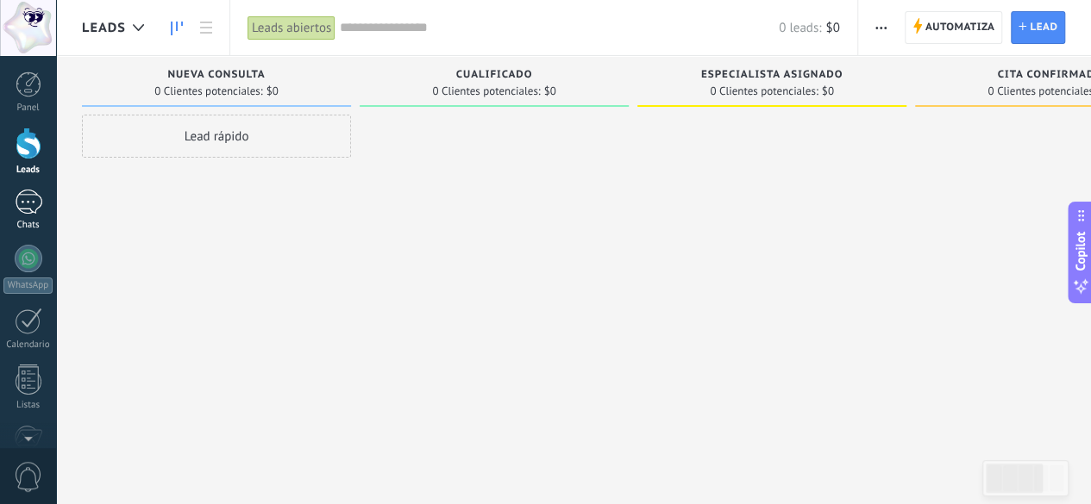
click at [16, 198] on div at bounding box center [29, 202] width 28 height 25
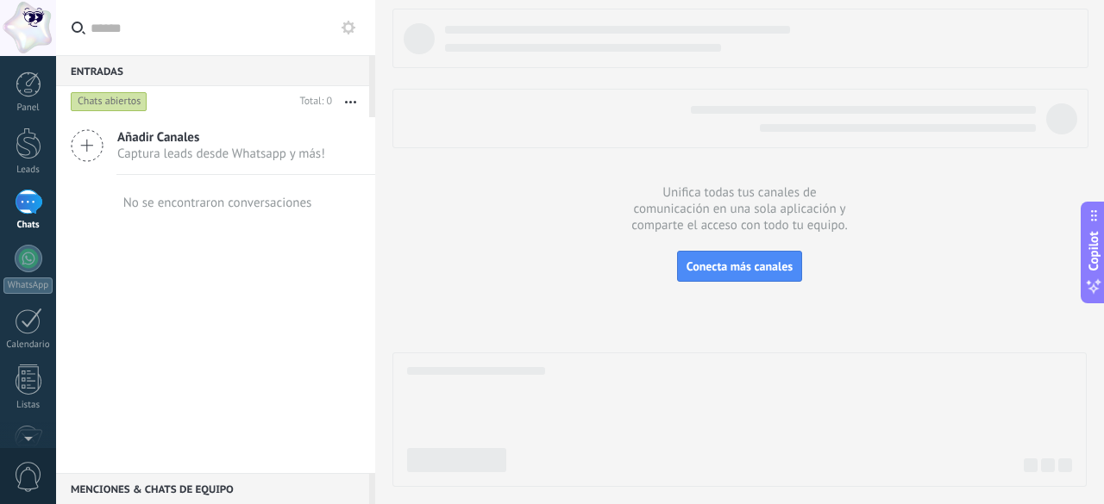
click at [348, 99] on button "button" at bounding box center [350, 101] width 37 height 31
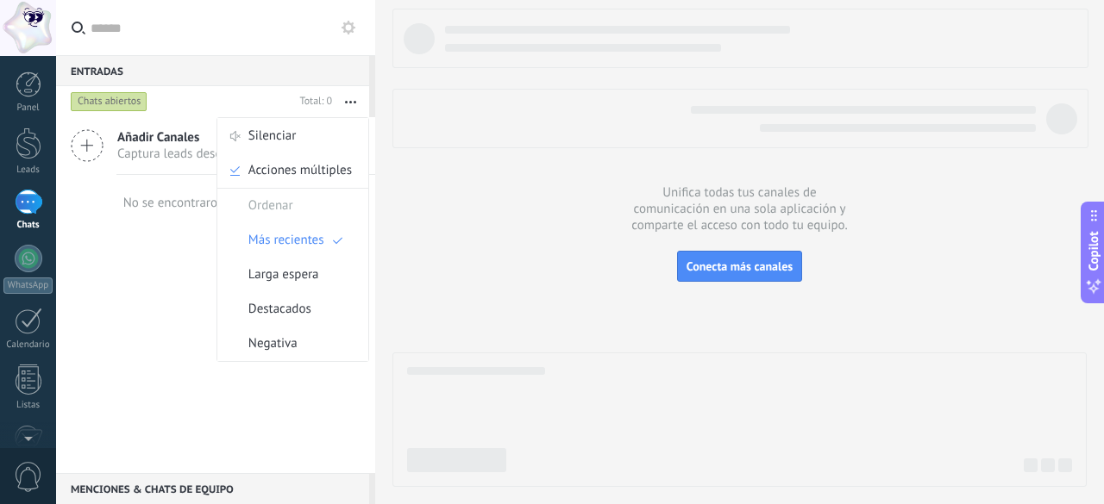
click at [348, 99] on button "button" at bounding box center [350, 101] width 37 height 31
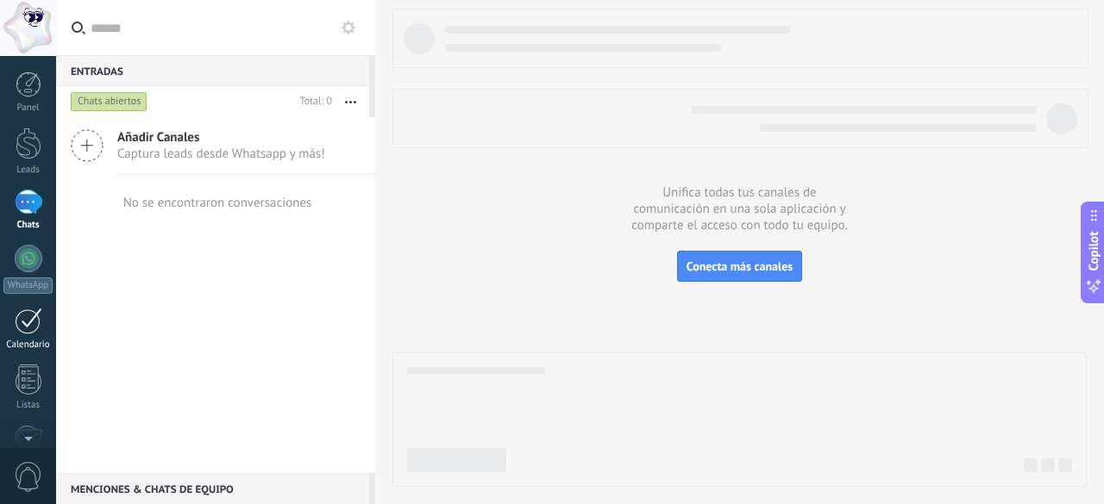
click at [37, 325] on div at bounding box center [29, 321] width 28 height 27
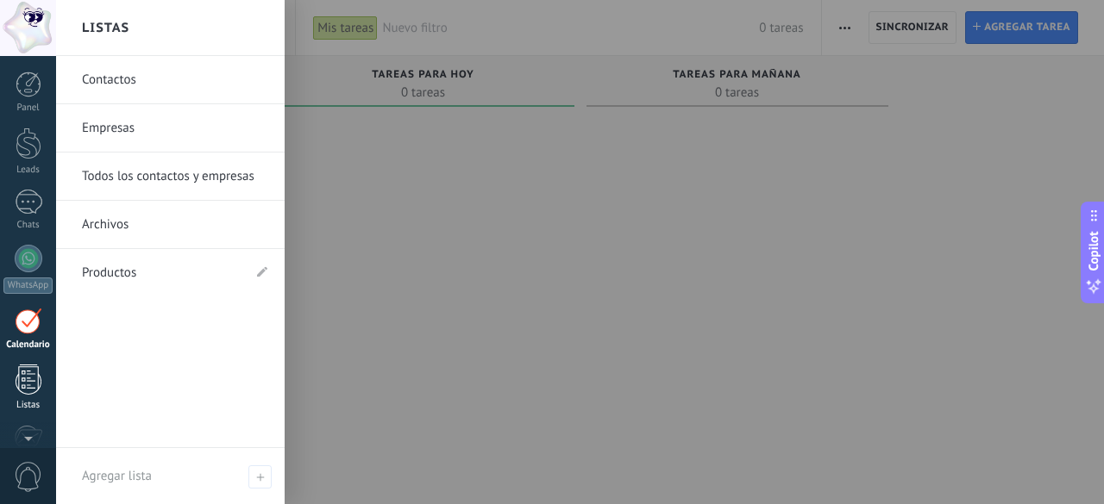
click at [35, 375] on div at bounding box center [29, 380] width 26 height 30
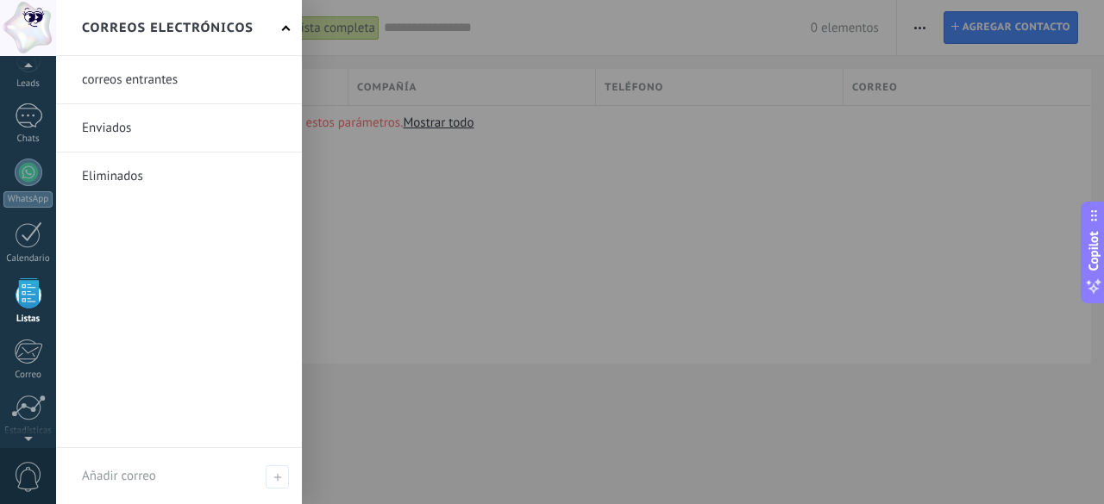
scroll to position [172, 0]
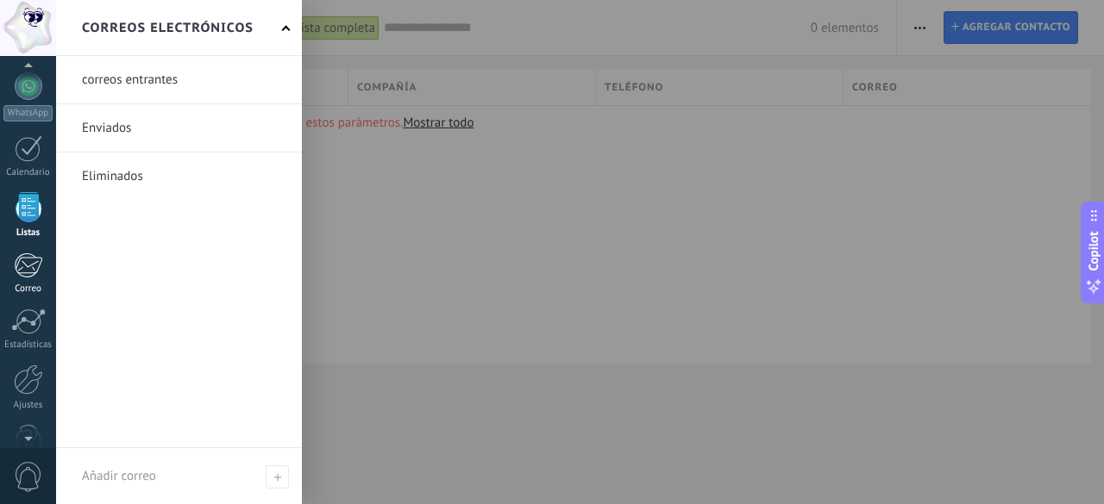
click at [22, 276] on div at bounding box center [28, 266] width 28 height 26
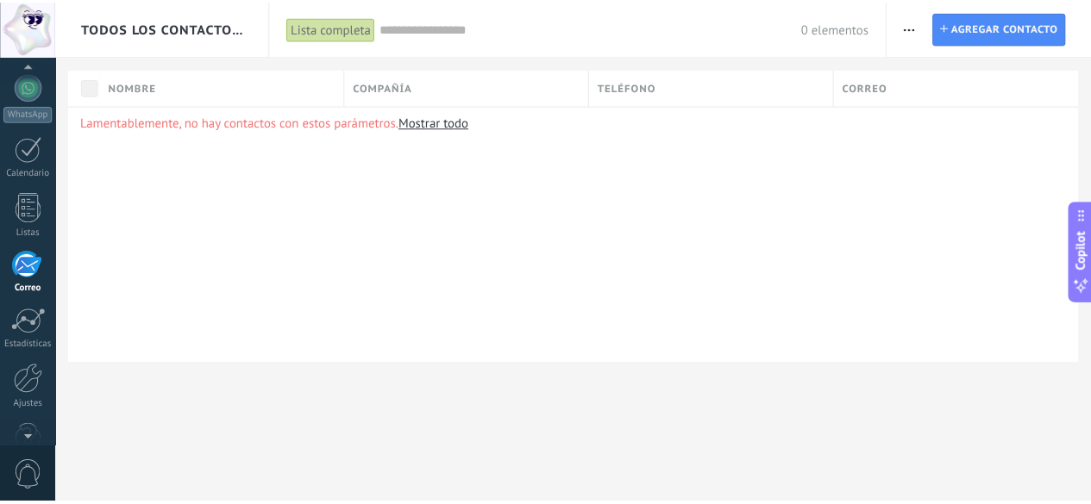
scroll to position [166, 0]
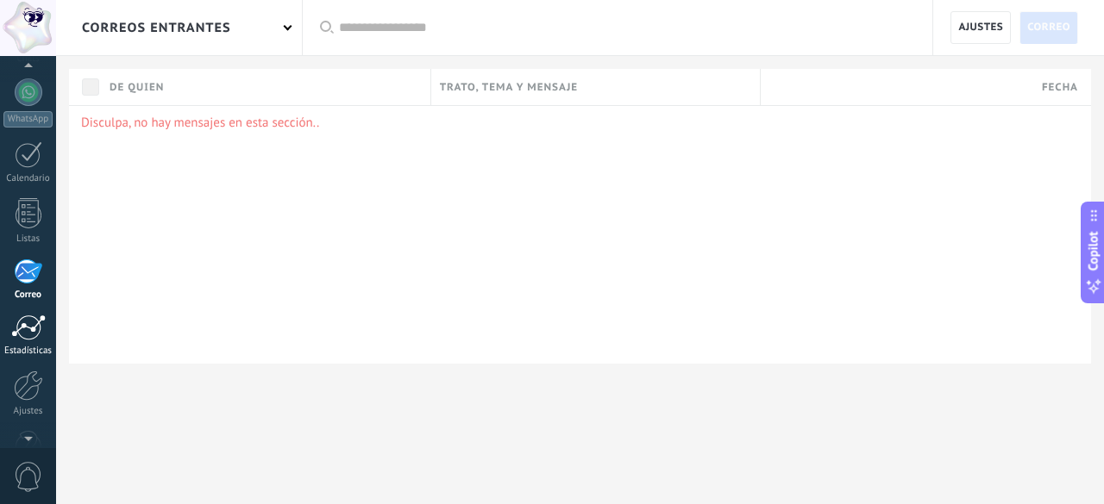
click at [22, 322] on div at bounding box center [28, 328] width 34 height 26
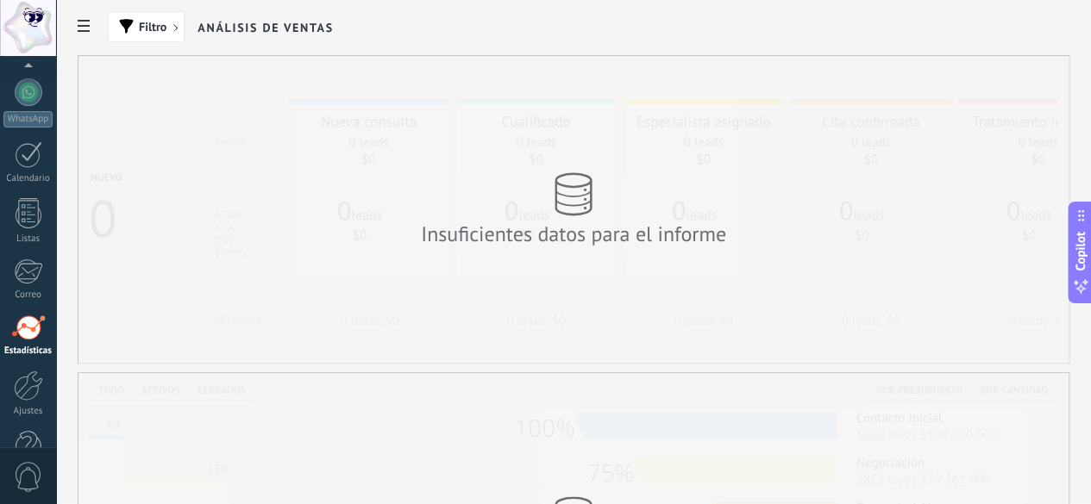
scroll to position [211, 0]
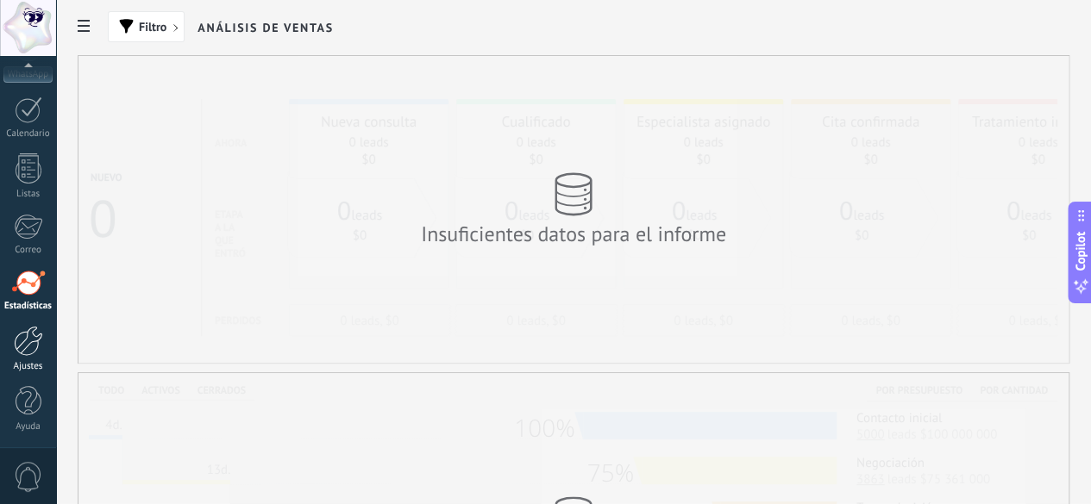
click at [41, 361] on div "Ajustes" at bounding box center [28, 366] width 50 height 11
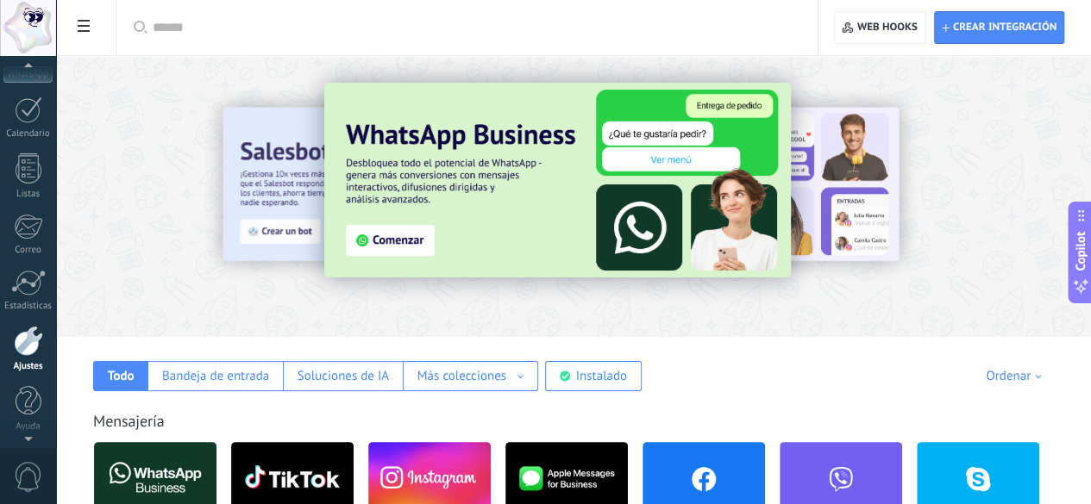
click at [28, 437] on div at bounding box center [28, 436] width 56 height 26
click at [28, 413] on div at bounding box center [29, 401] width 26 height 30
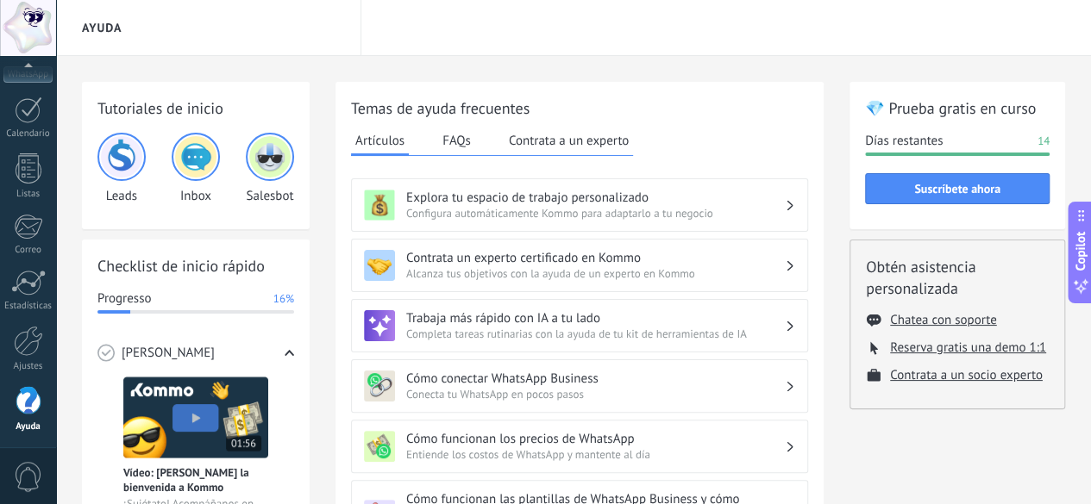
scroll to position [181, 0]
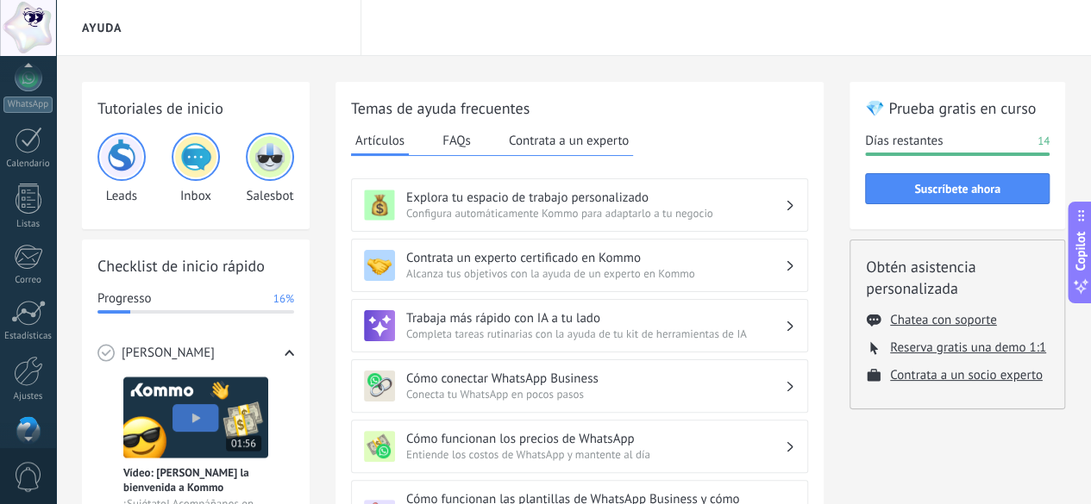
click at [36, 36] on div at bounding box center [28, 28] width 56 height 56
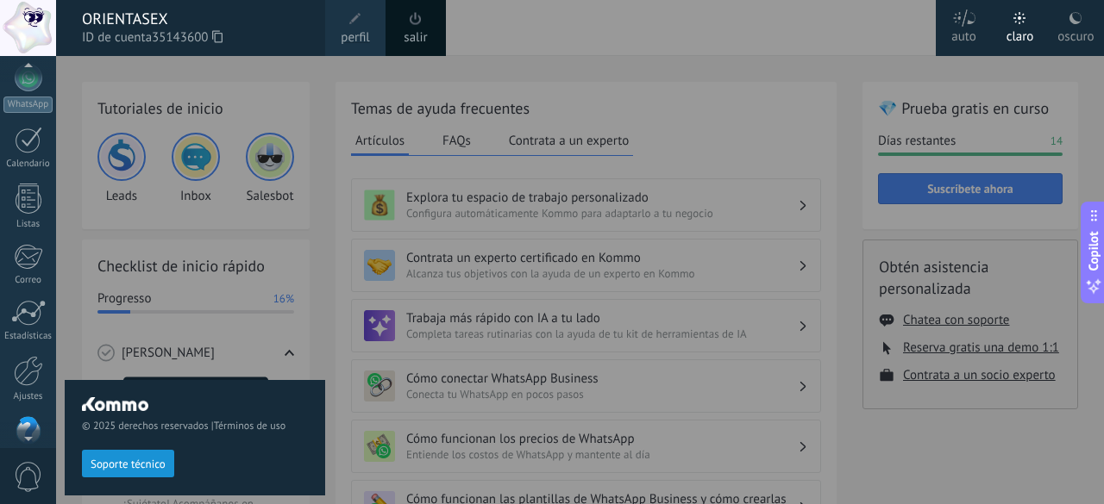
click at [36, 36] on div at bounding box center [28, 28] width 56 height 56
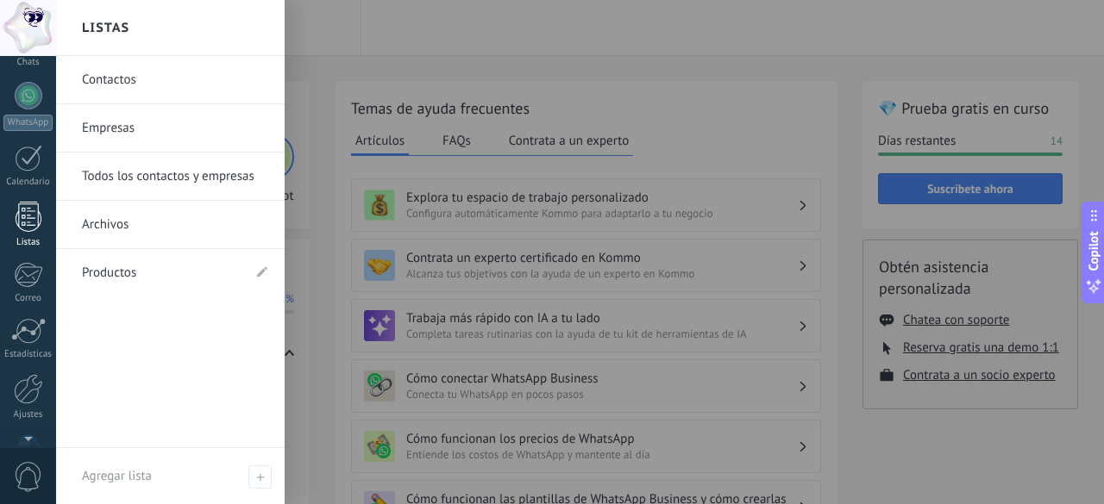
scroll to position [0, 0]
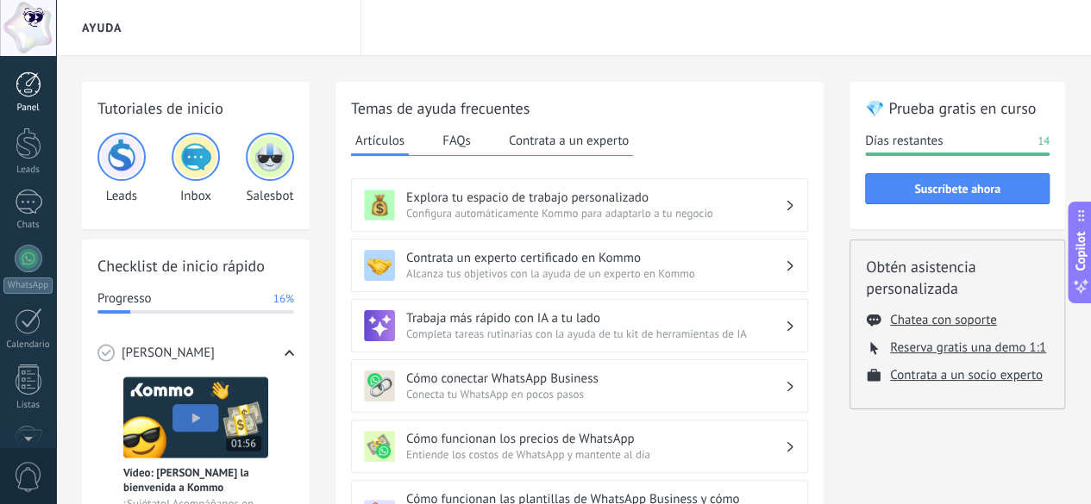
click at [22, 93] on div at bounding box center [29, 85] width 26 height 26
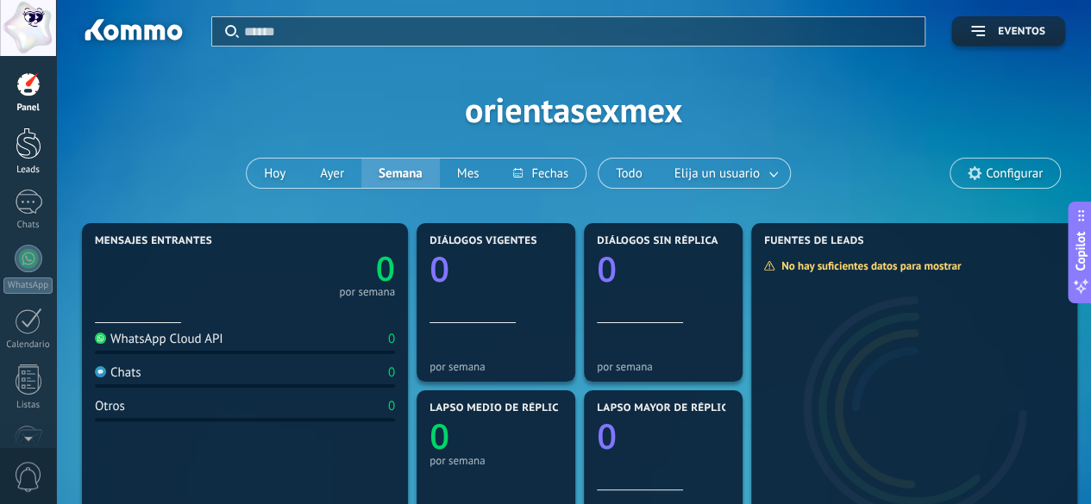
click at [21, 157] on div at bounding box center [29, 144] width 26 height 32
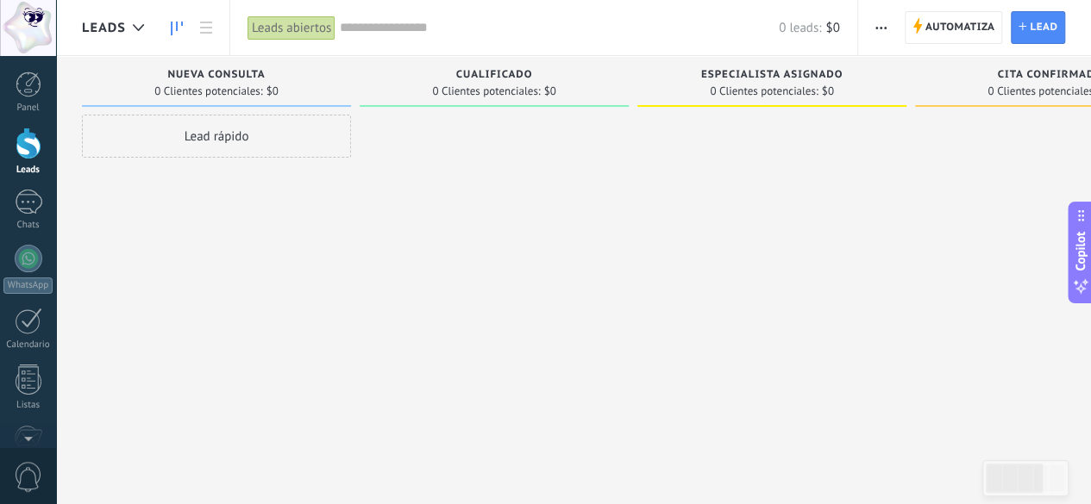
click at [881, 18] on span "button" at bounding box center [880, 27] width 11 height 33
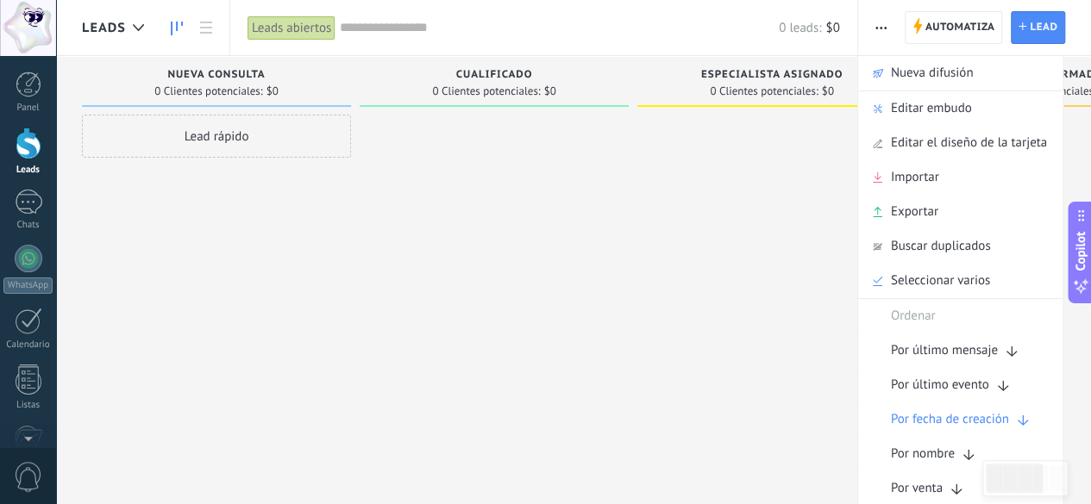
click at [881, 18] on span "button" at bounding box center [880, 27] width 11 height 33
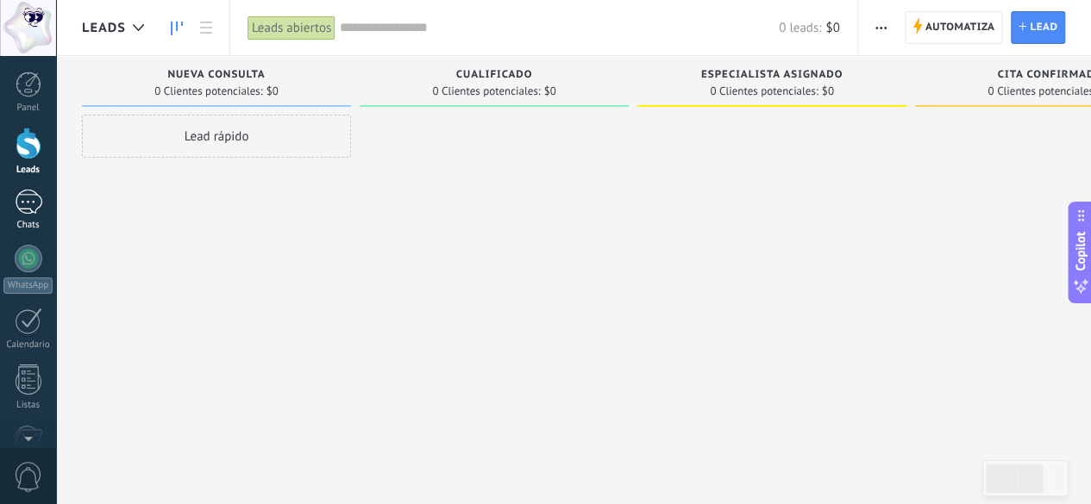
click at [24, 204] on div at bounding box center [29, 202] width 28 height 25
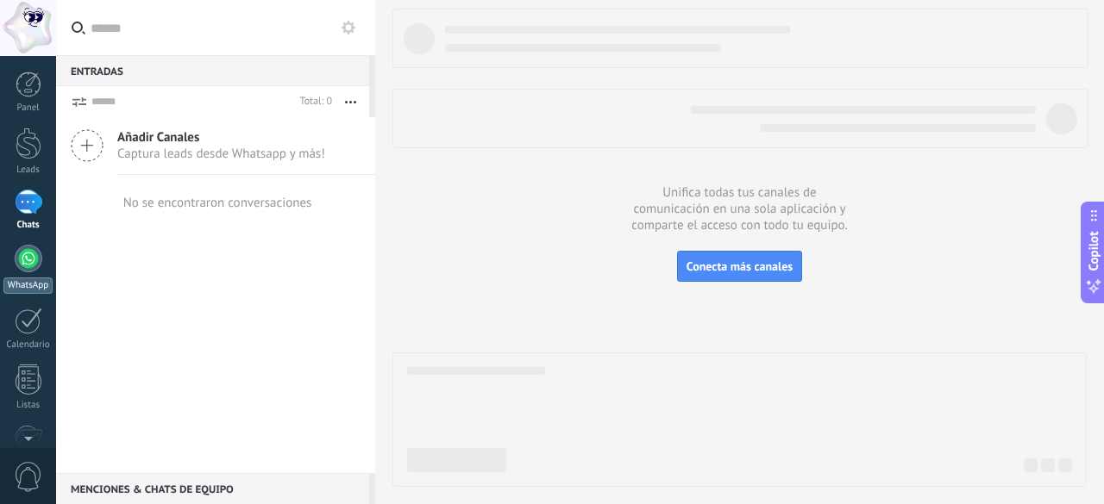
click at [22, 254] on div at bounding box center [29, 259] width 28 height 28
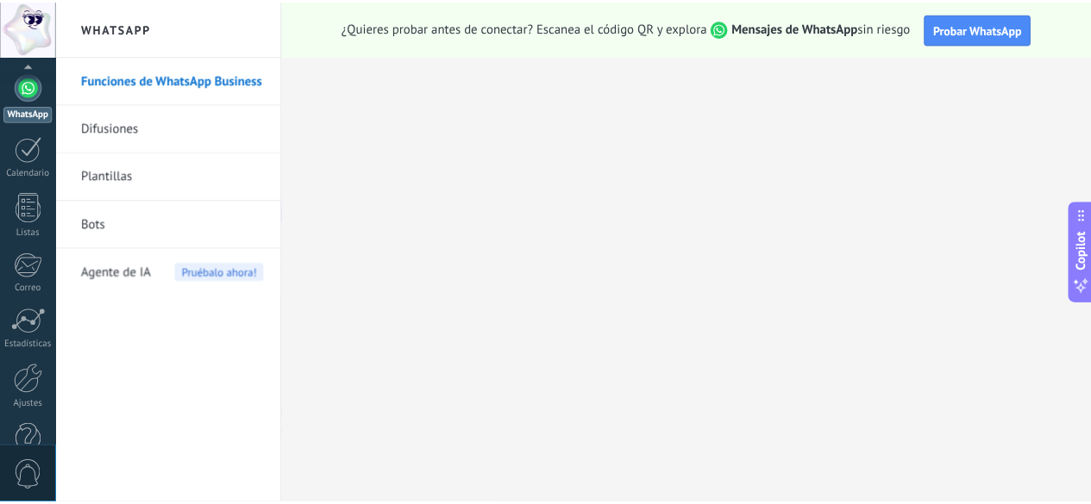
scroll to position [211, 0]
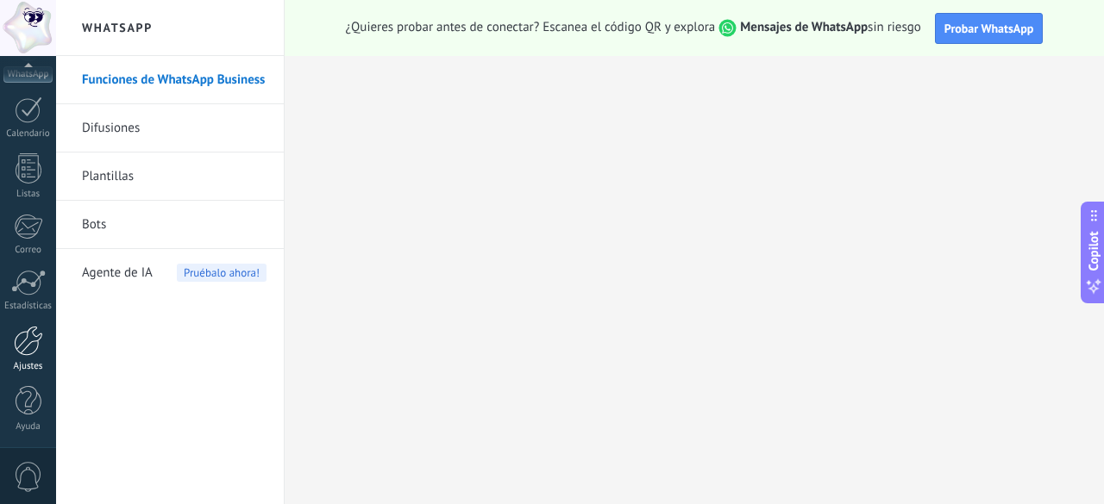
click at [30, 366] on div "Ajustes" at bounding box center [28, 366] width 50 height 11
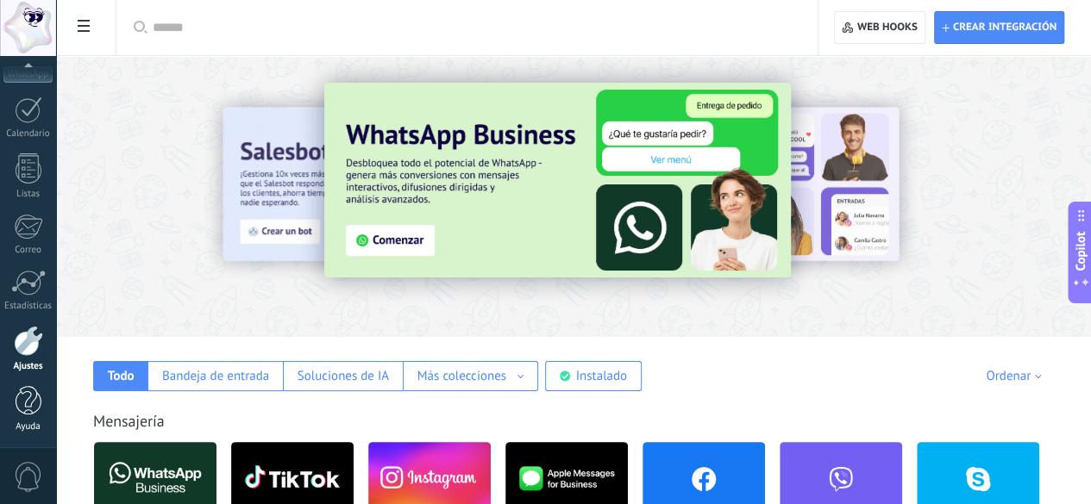
scroll to position [431, 0]
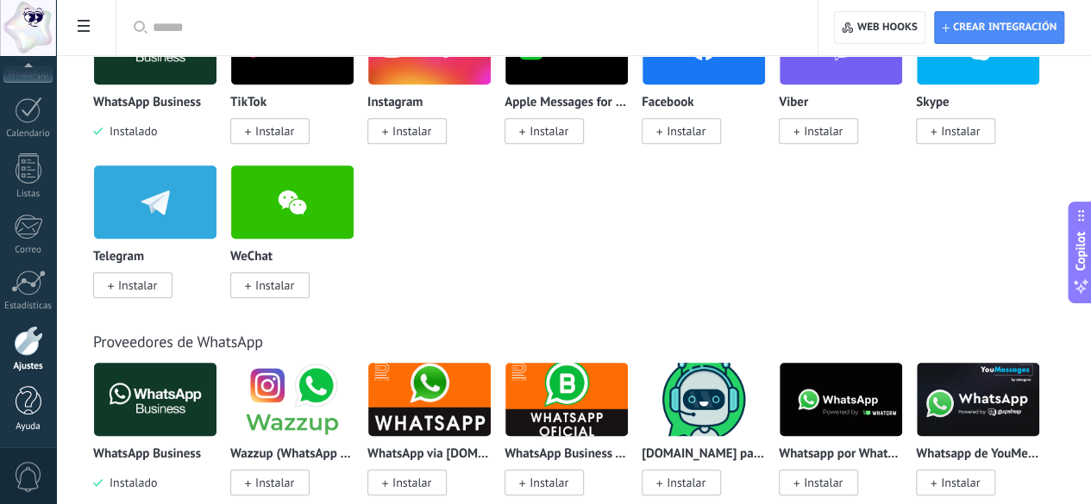
click at [26, 405] on div at bounding box center [29, 401] width 26 height 30
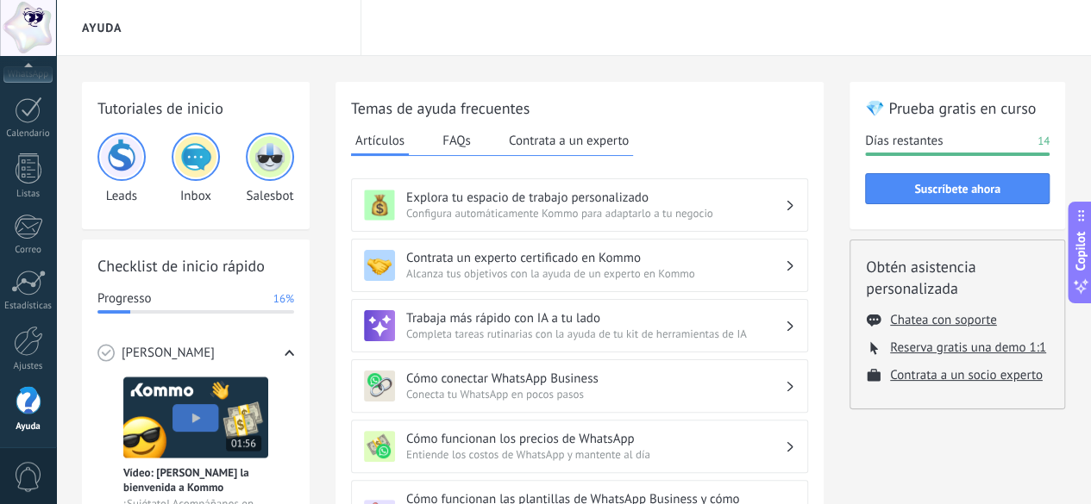
click at [198, 147] on img at bounding box center [195, 156] width 41 height 41
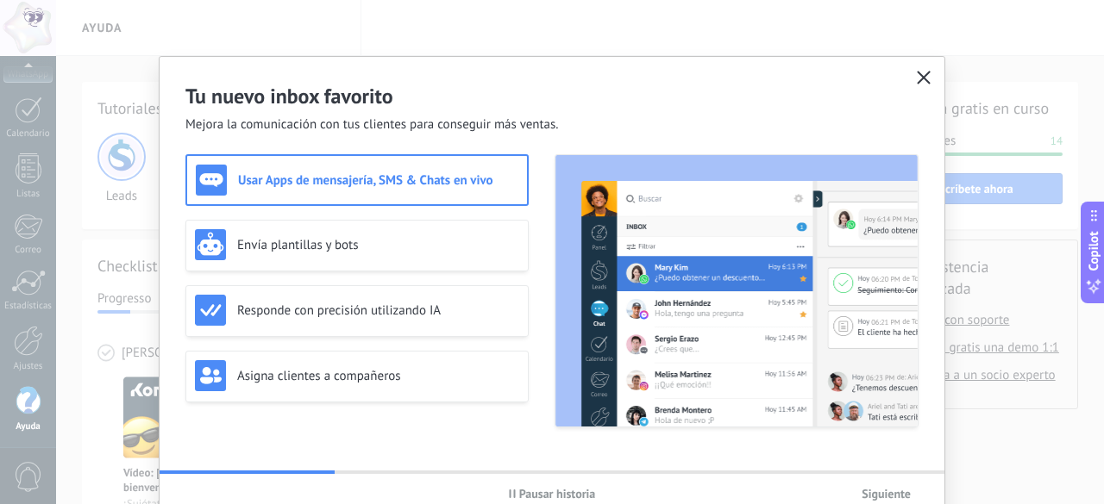
click at [917, 75] on icon "button" at bounding box center [924, 78] width 14 height 14
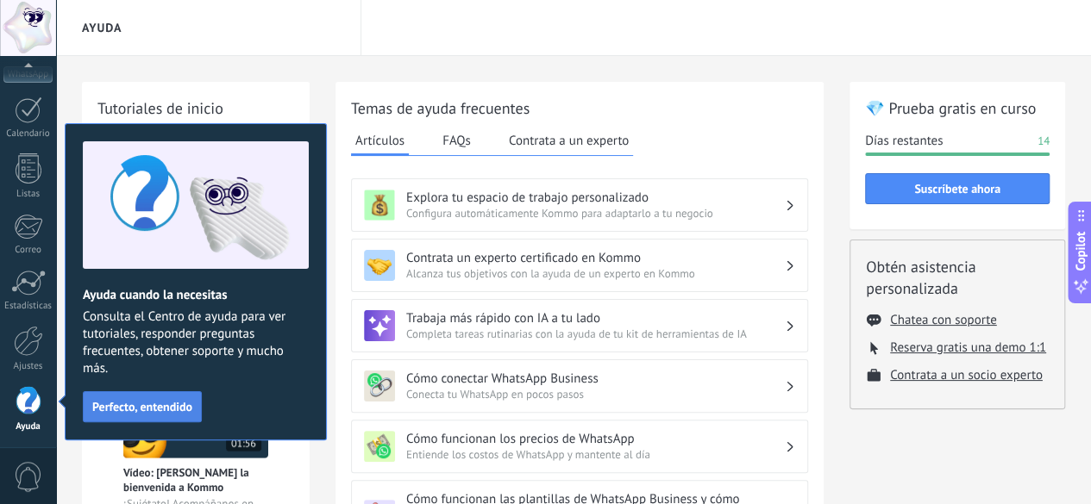
click at [143, 413] on span "Perfecto, entendido" at bounding box center [142, 407] width 100 height 12
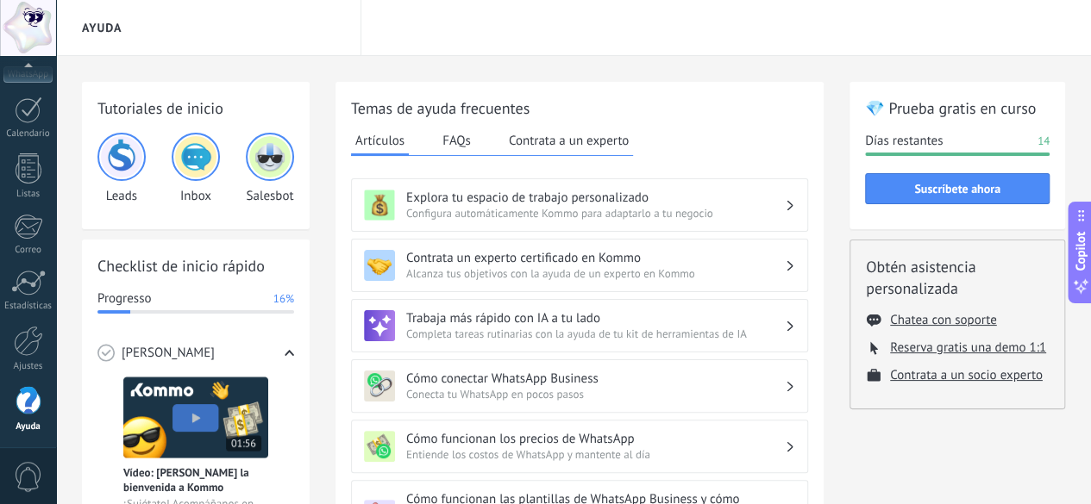
click at [545, 141] on button "Contrata a un experto" at bounding box center [568, 141] width 128 height 26
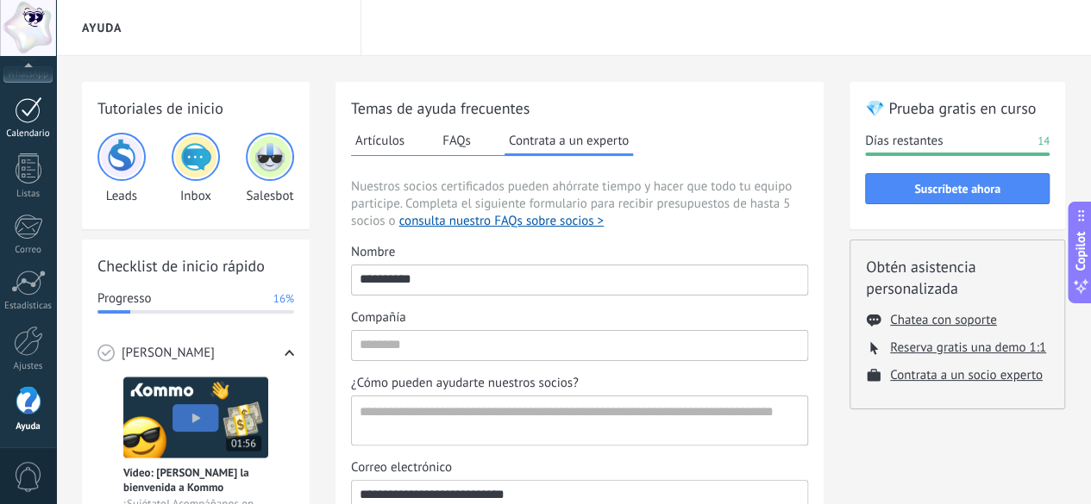
click at [22, 128] on div "Calendario" at bounding box center [28, 133] width 50 height 11
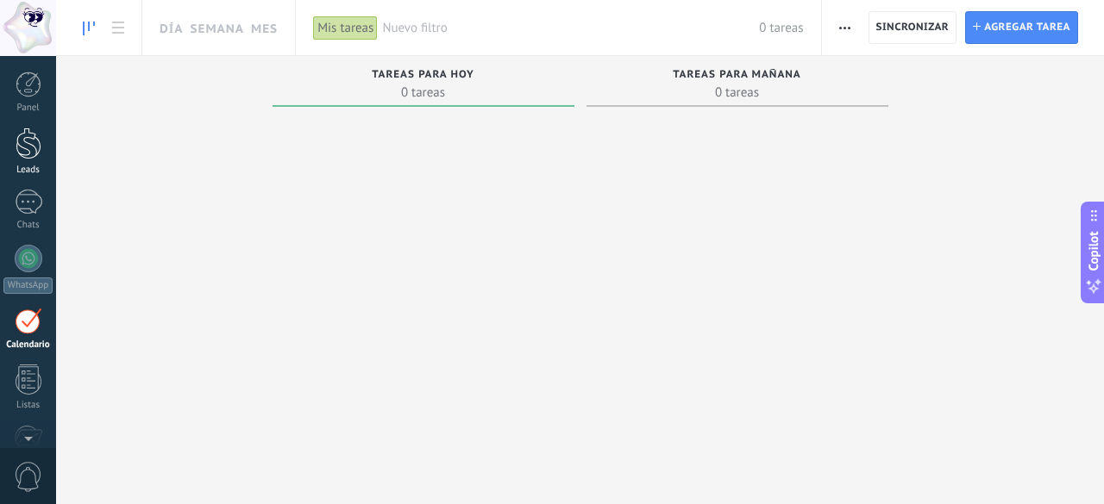
click at [22, 138] on div at bounding box center [29, 144] width 26 height 32
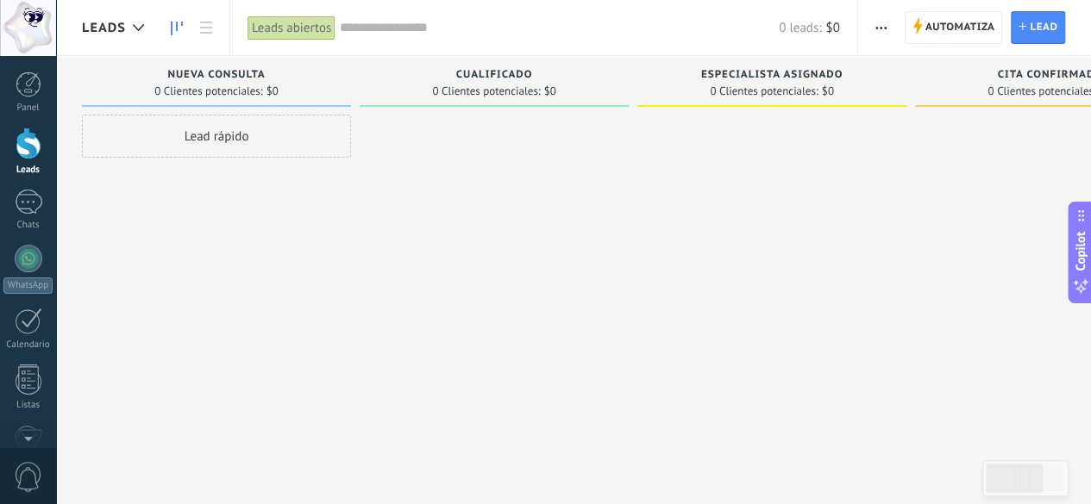
click at [225, 77] on span "Nueva consulta" at bounding box center [215, 75] width 97 height 12
click at [222, 95] on span "0 Clientes potenciales:" at bounding box center [208, 91] width 108 height 10
drag, startPoint x: 506, startPoint y: 63, endPoint x: 602, endPoint y: 56, distance: 96.0
click at [602, 56] on div "Cualificado 0 Clientes potenciales: $0" at bounding box center [494, 81] width 269 height 51
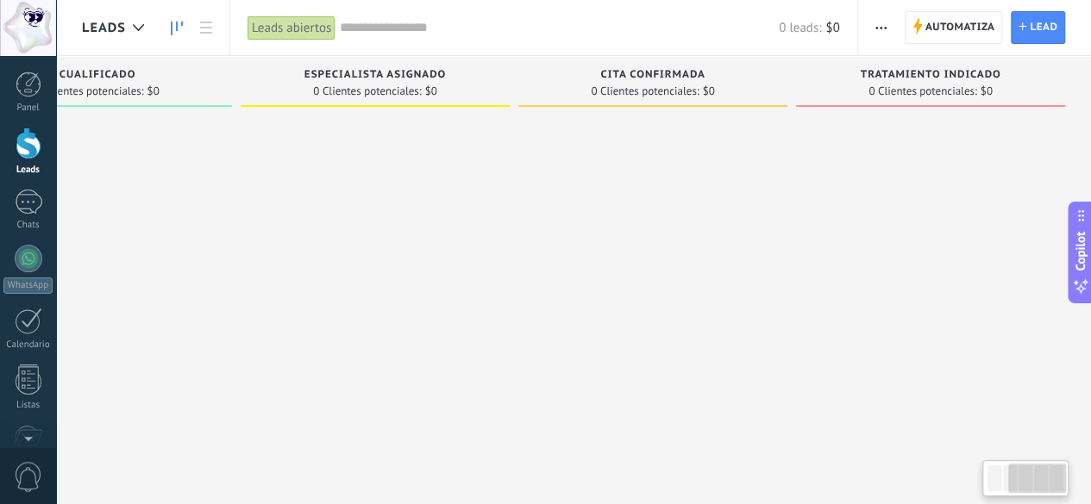
scroll to position [0, 10]
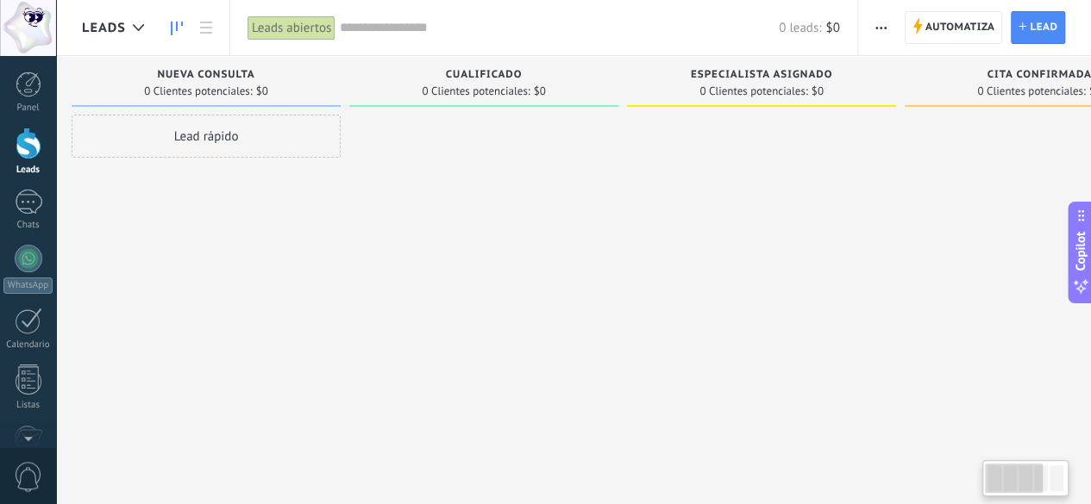
drag, startPoint x: 1023, startPoint y: 486, endPoint x: 904, endPoint y: 508, distance: 121.1
click at [904, 504] on html ".abccls-1,.abccls-2{fill-rule:evenodd}.abccls-2{fill:#fff} .abfcls-1{fill:none}…" at bounding box center [545, 252] width 1091 height 504
